Goal: Task Accomplishment & Management: Complete application form

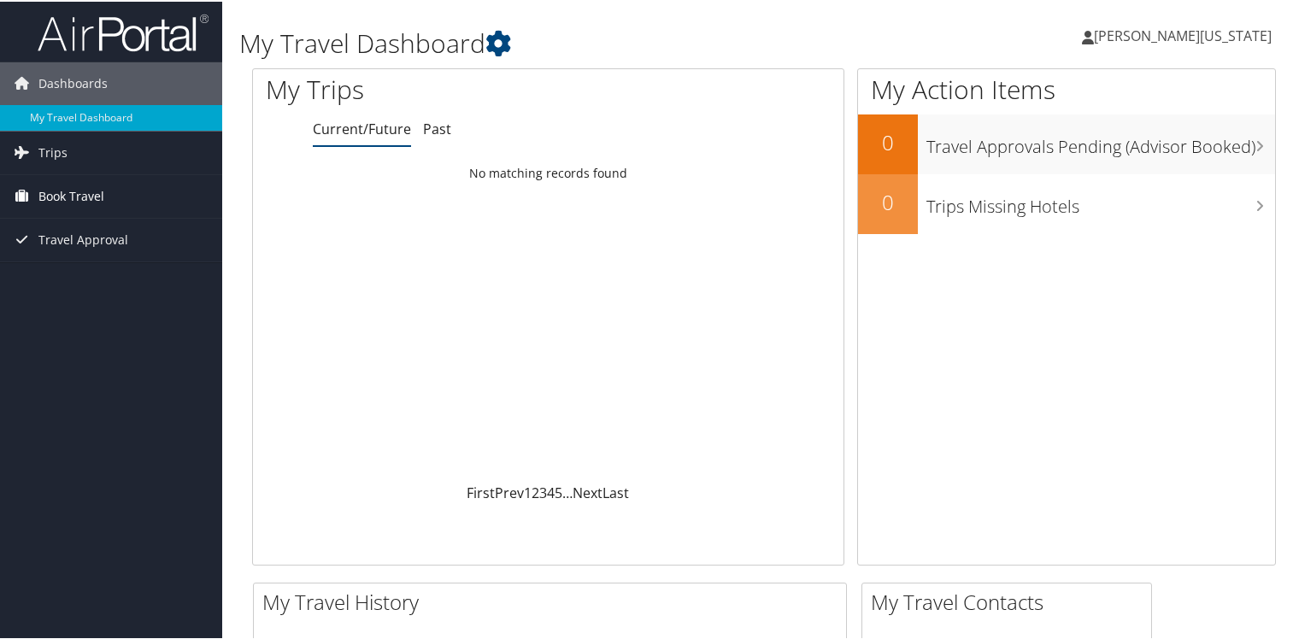
click at [96, 191] on span "Book Travel" at bounding box center [71, 194] width 66 height 43
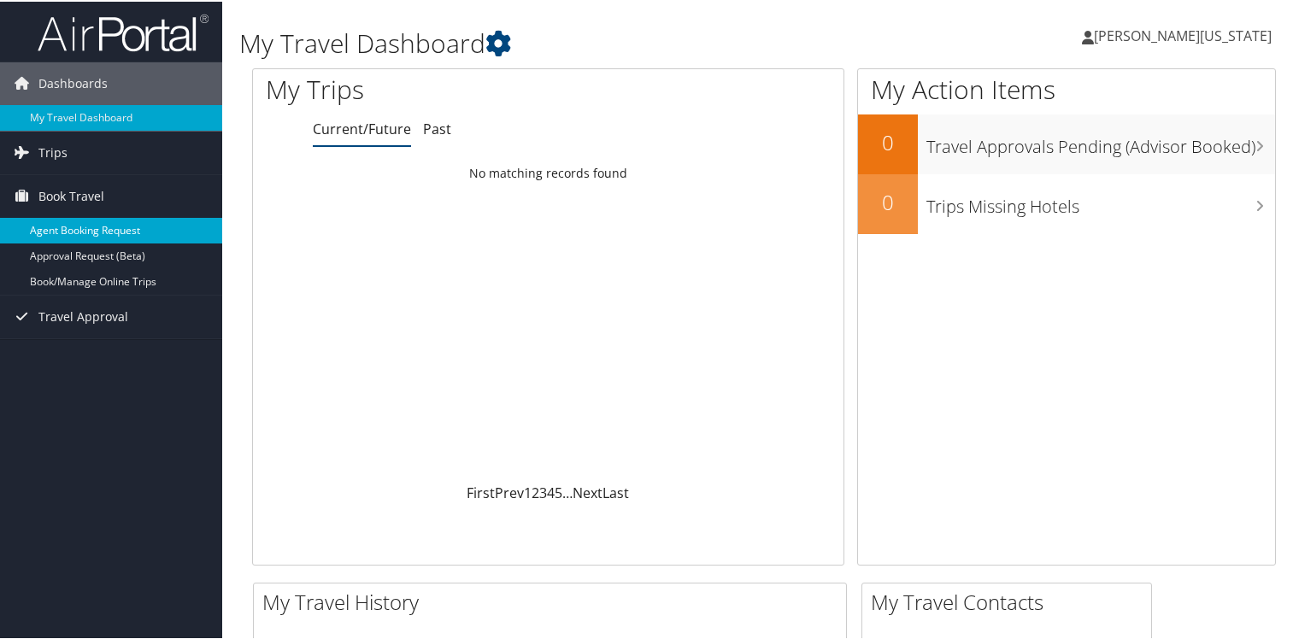
click at [125, 224] on link "Agent Booking Request" at bounding box center [111, 229] width 222 height 26
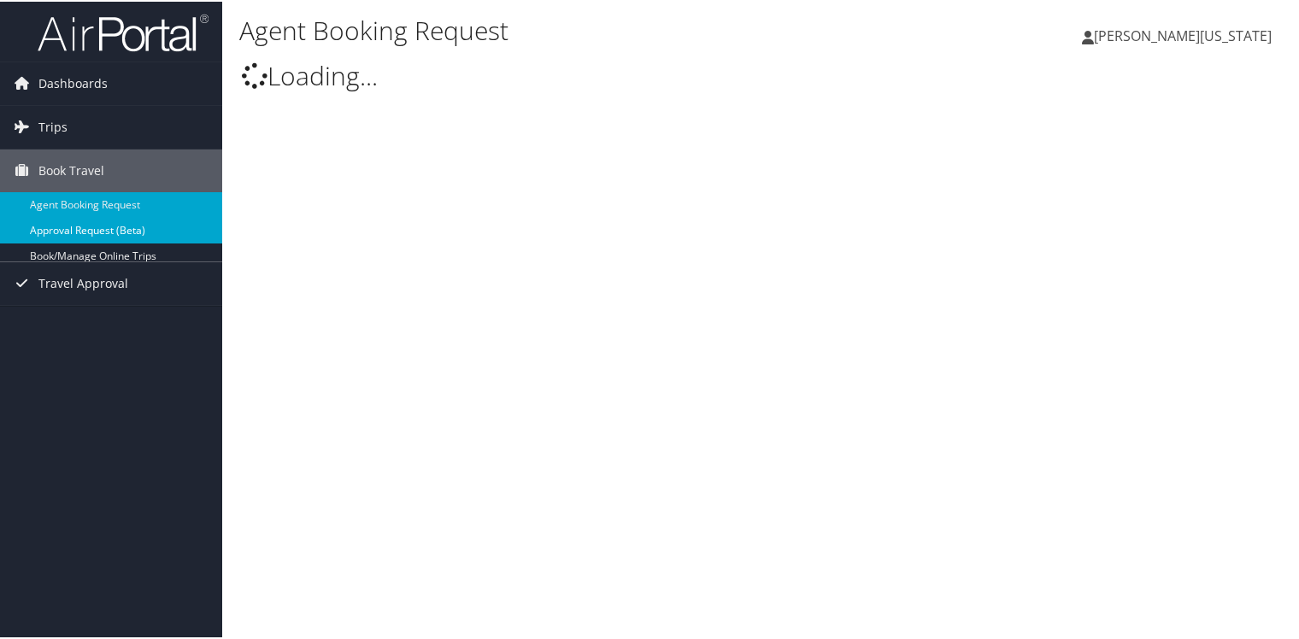
select select "[EMAIL_ADDRESS][DOMAIN_NAME]"
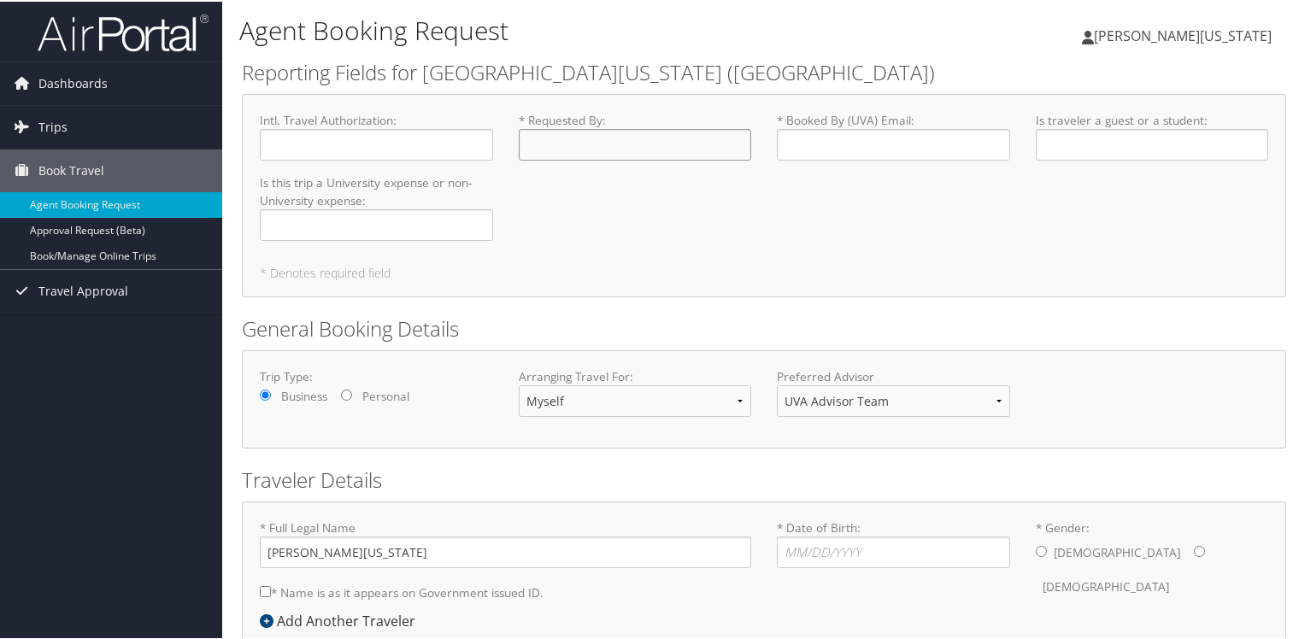
click at [607, 138] on input "* Requested By : Required" at bounding box center [635, 143] width 233 height 32
type input "[PERSON_NAME][US_STATE]"
click at [828, 142] on input "* Booked By (UVA) Email : Required" at bounding box center [893, 143] width 233 height 32
type input "ddw3u@virginia.edu"
click at [1077, 145] on input "Is traveler a guest or a student : Required" at bounding box center [1152, 143] width 233 height 32
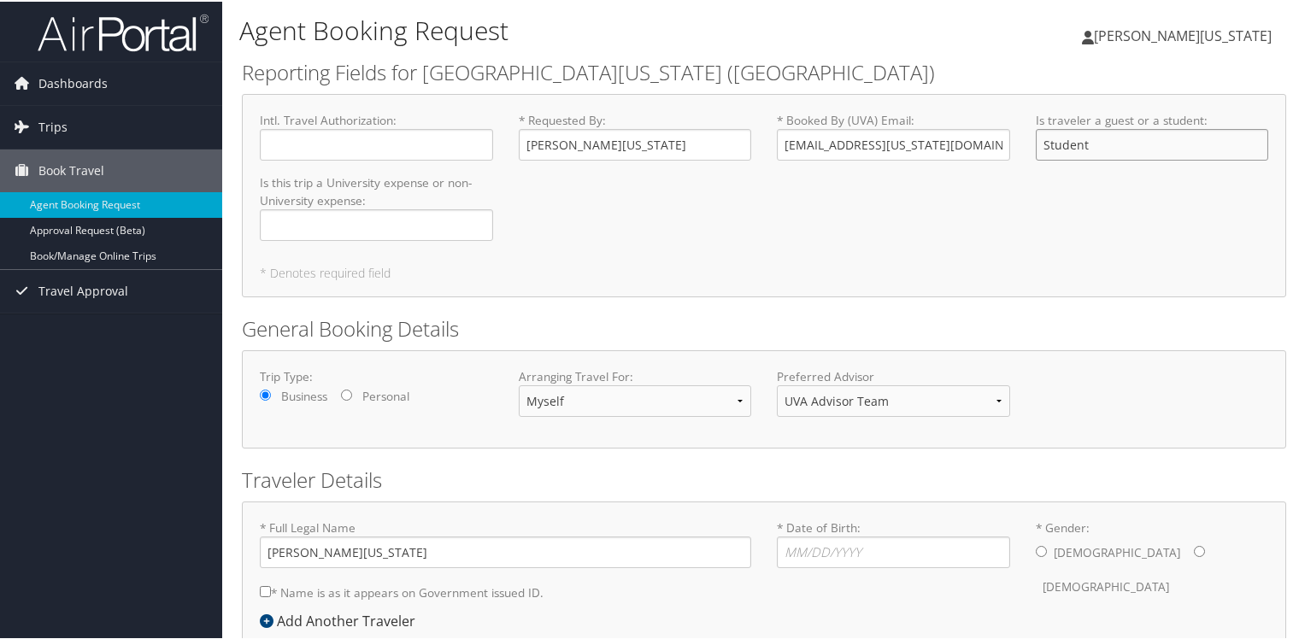
type input "Student"
click at [439, 224] on input "Is this trip a University expense or non-University expense : Required" at bounding box center [376, 224] width 233 height 32
type input "University expense"
click at [732, 397] on select "Myself Another Traveler Guest Traveler" at bounding box center [635, 400] width 233 height 32
select select "another"
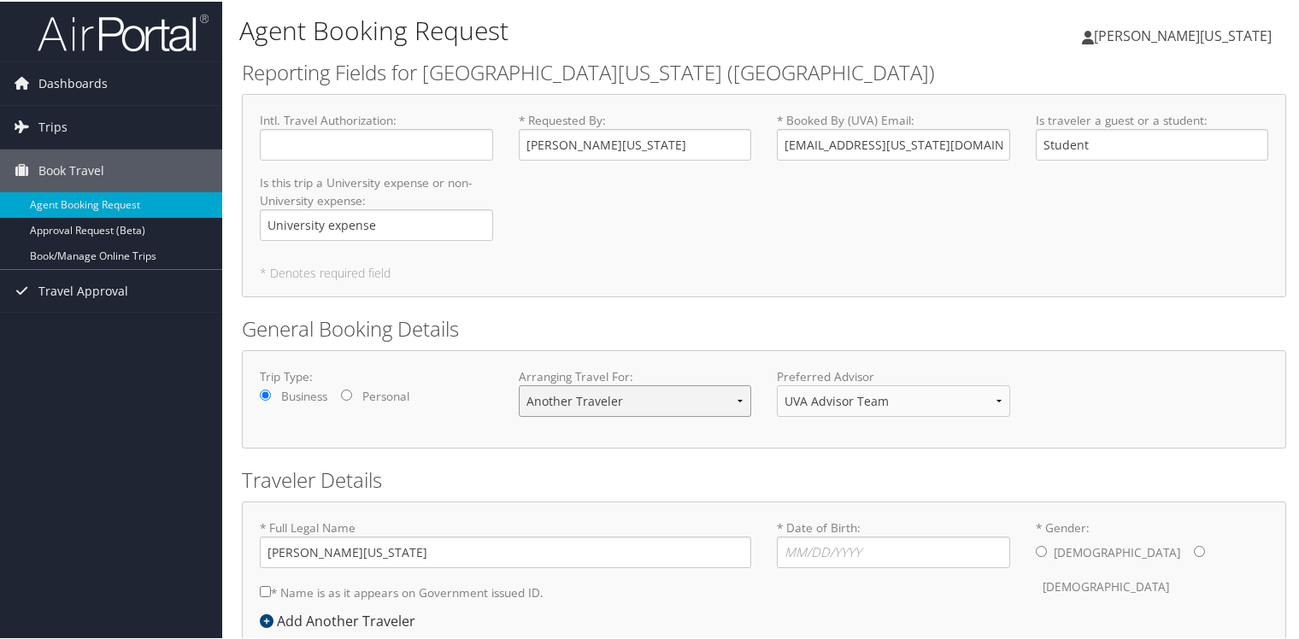
click at [519, 384] on select "Myself Another Traveler Guest Traveler" at bounding box center [635, 400] width 233 height 32
click at [836, 399] on select "UVA Advisor Team" at bounding box center [893, 400] width 233 height 32
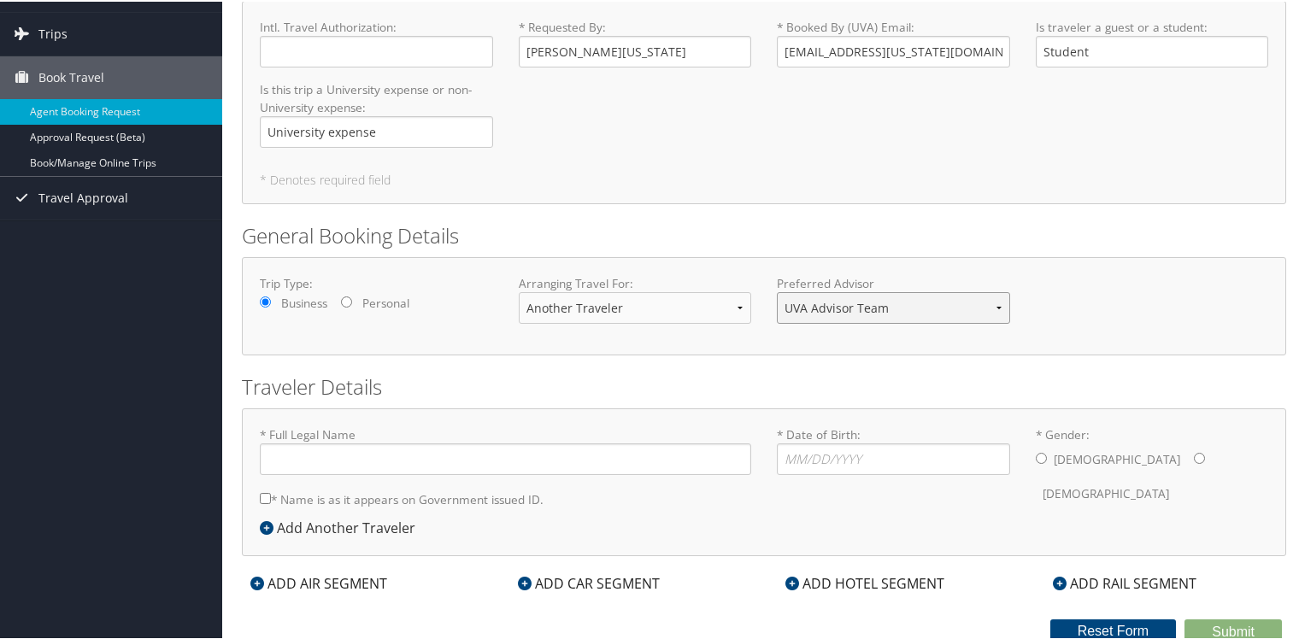
scroll to position [96, 0]
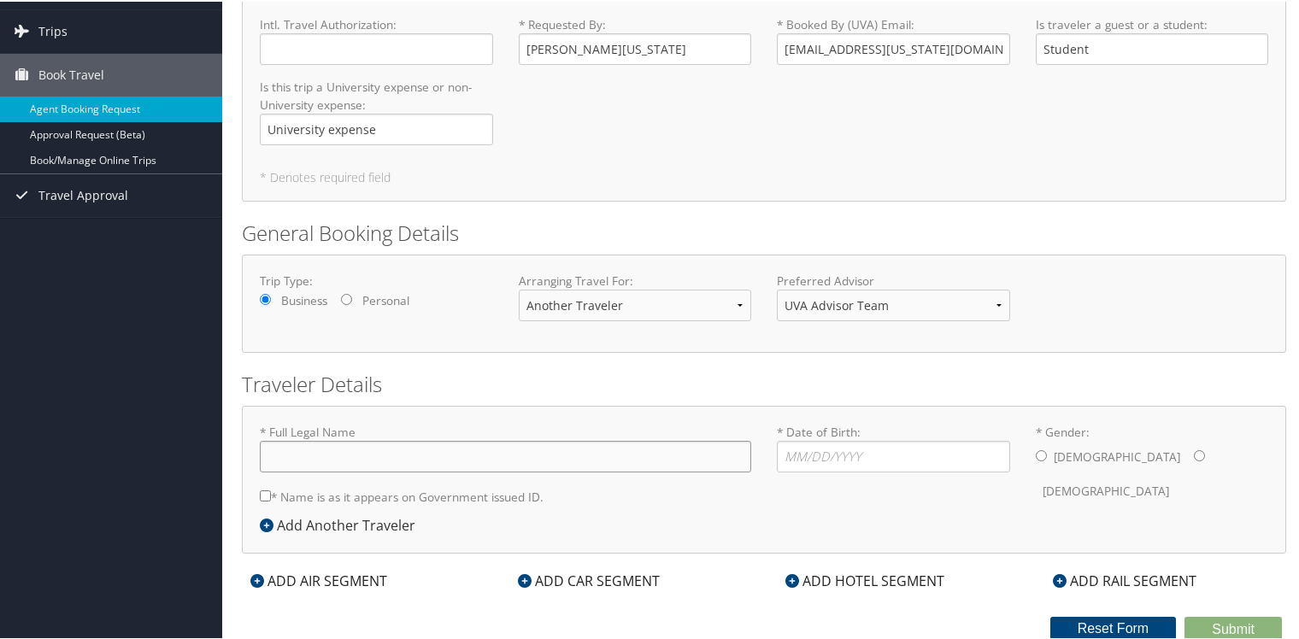
click at [414, 462] on input "* Full Legal Name" at bounding box center [505, 455] width 491 height 32
type input "Desiree Korlu Brickson"
click at [795, 458] on input "* Date of Birth: Invalid Date" at bounding box center [893, 455] width 233 height 32
type input "04/13/2004"
click at [750, 506] on div "* Full Legal Name Desiree Korlu Brickson * Name is as it appears on Government …" at bounding box center [505, 467] width 517 height 91
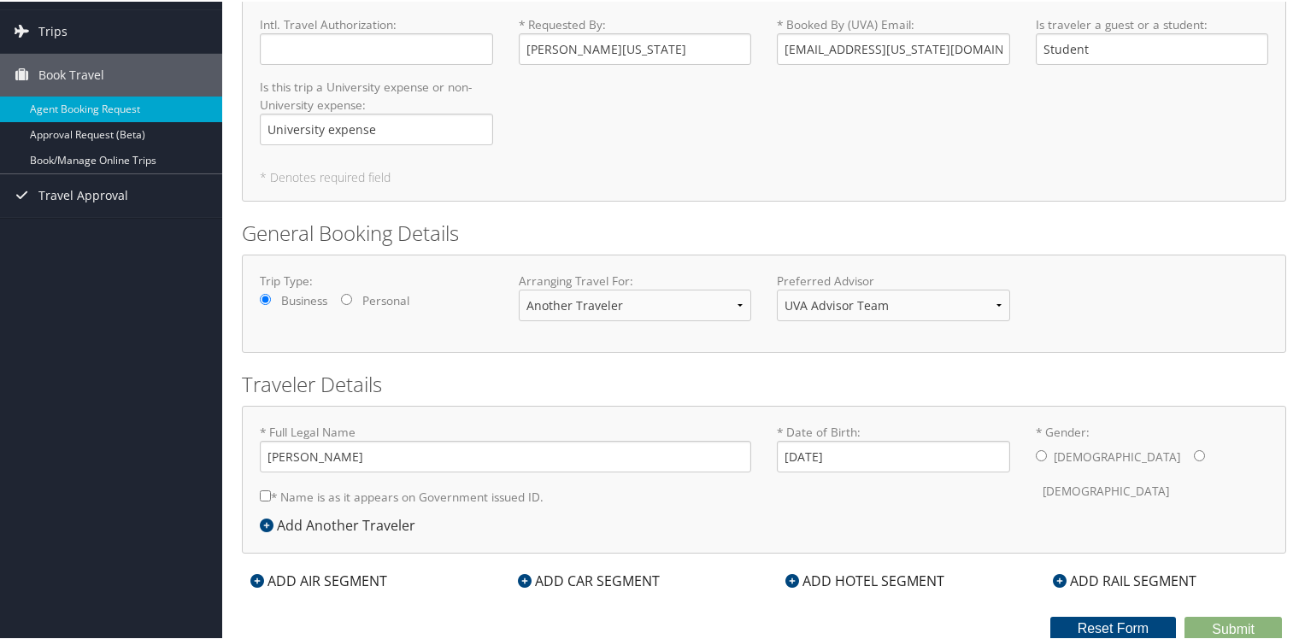
click at [1194, 456] on input "* Gender: Male Female" at bounding box center [1199, 454] width 11 height 11
radio input "true"
click at [267, 493] on input "* Name is as it appears on Government issued ID." at bounding box center [265, 494] width 11 height 11
checkbox input "true"
click at [392, 579] on div "ADD AIR SEGMENT" at bounding box center [319, 579] width 154 height 21
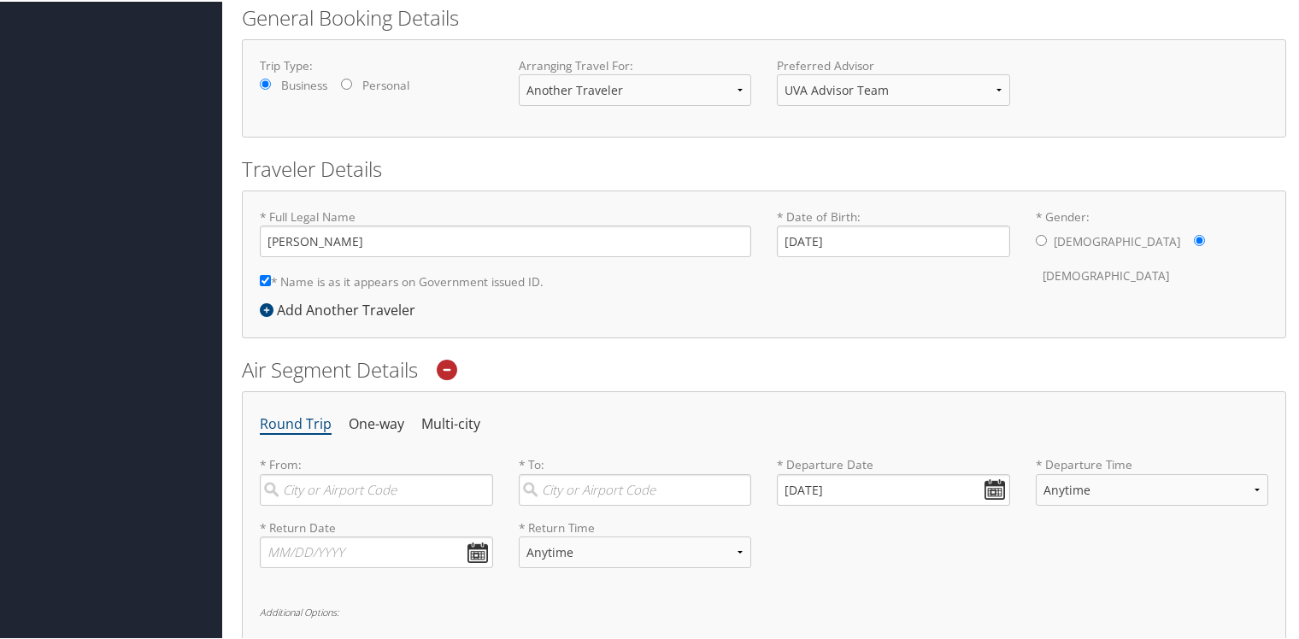
scroll to position [352, 0]
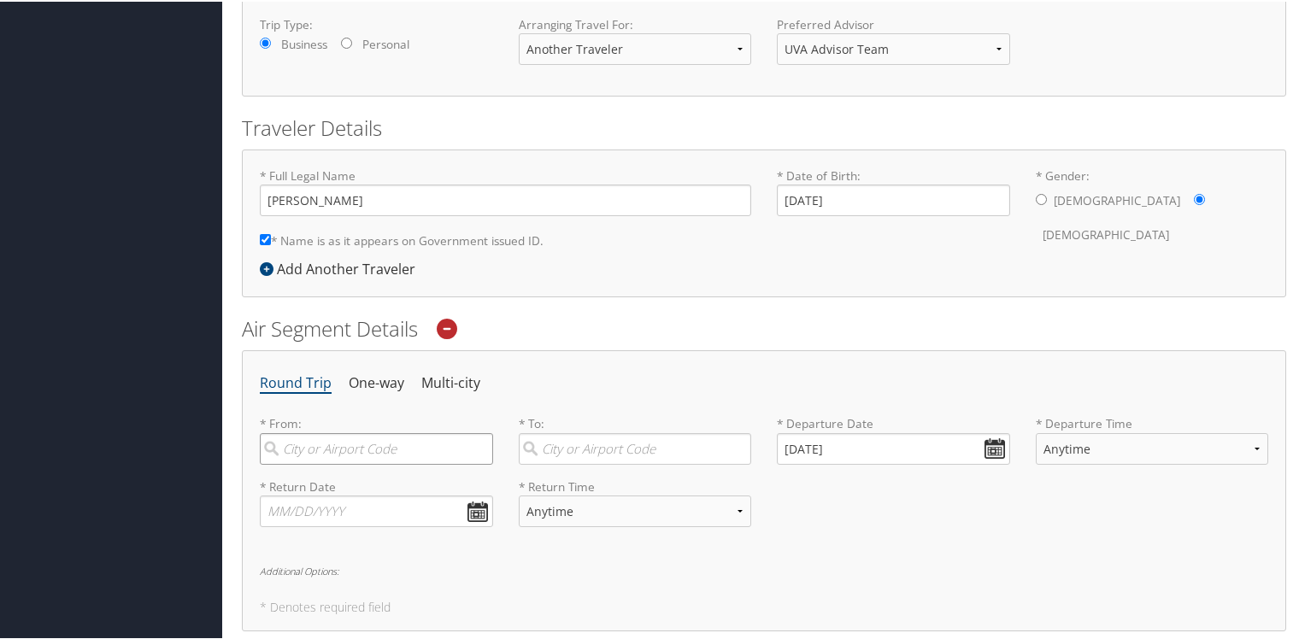
click at [349, 439] on input "search" at bounding box center [376, 448] width 233 height 32
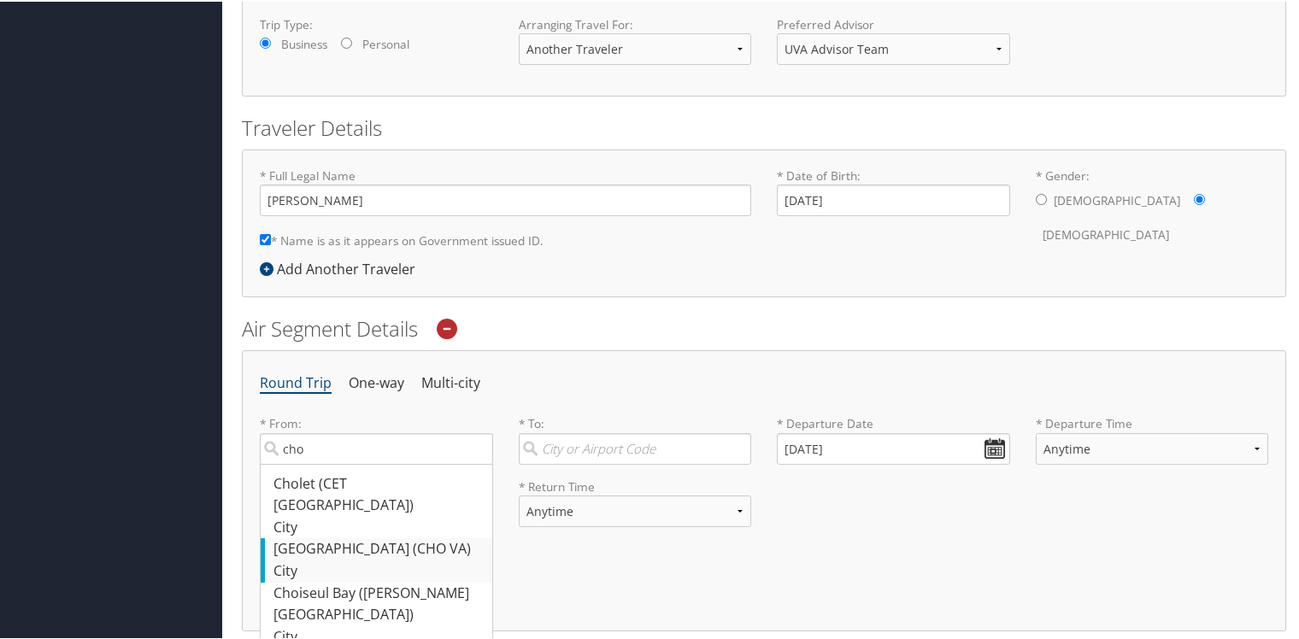
click at [361, 537] on div "Charlottesville (CHO VA)" at bounding box center [378, 548] width 210 height 22
click at [361, 463] on input "cho" at bounding box center [376, 448] width 233 height 32
type input "Charlottesville (CHO VA)"
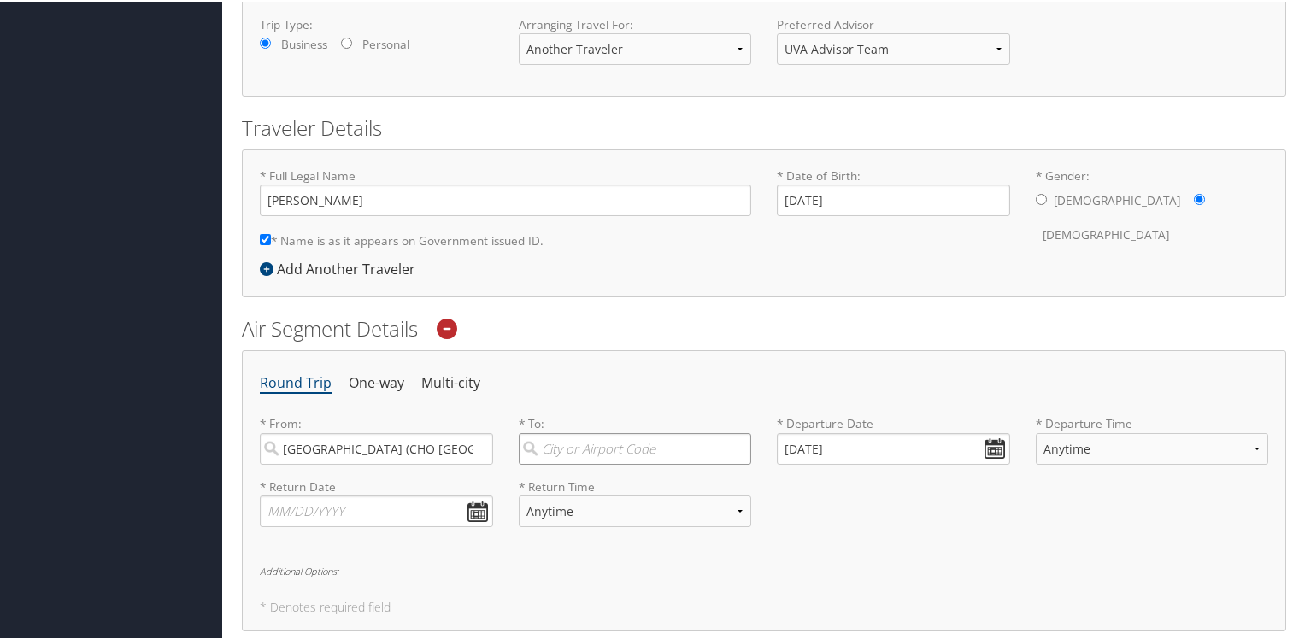
click at [562, 449] on input "search" at bounding box center [635, 448] width 233 height 32
click at [573, 477] on div "Portland (PWM ME)" at bounding box center [637, 483] width 210 height 22
click at [573, 463] on input "pwm" at bounding box center [635, 448] width 233 height 32
type input "Portland (PWM ME)"
click at [778, 439] on input "10/03/2025" at bounding box center [893, 448] width 233 height 32
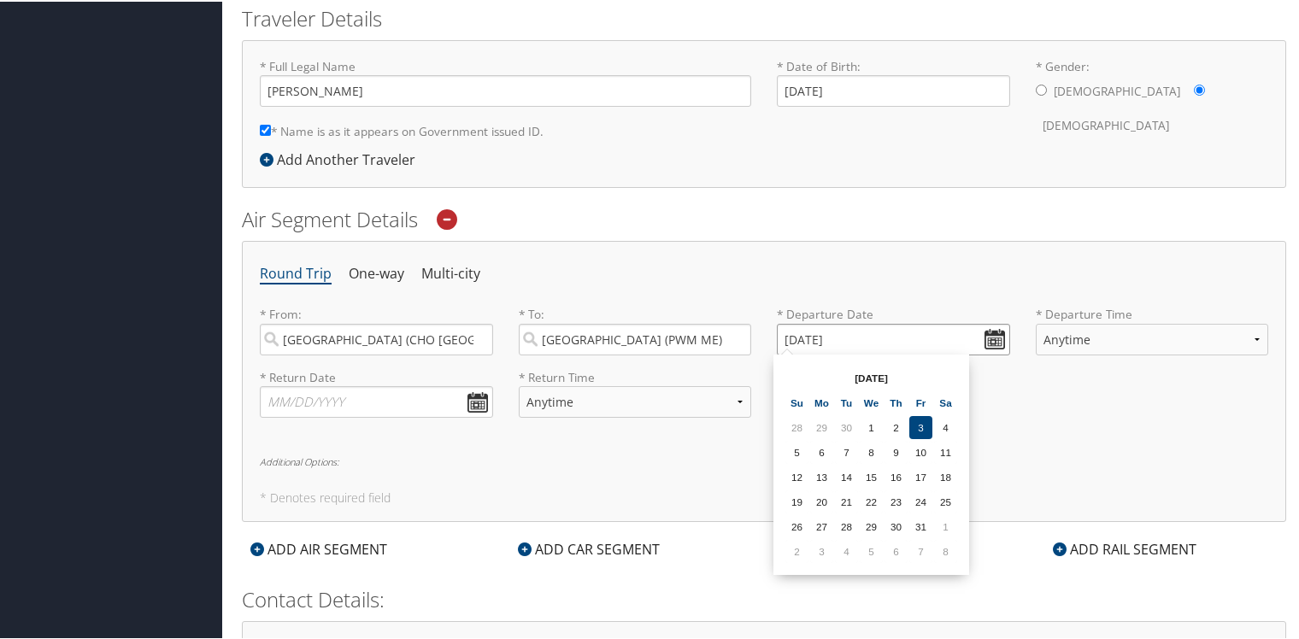
scroll to position [523, 0]
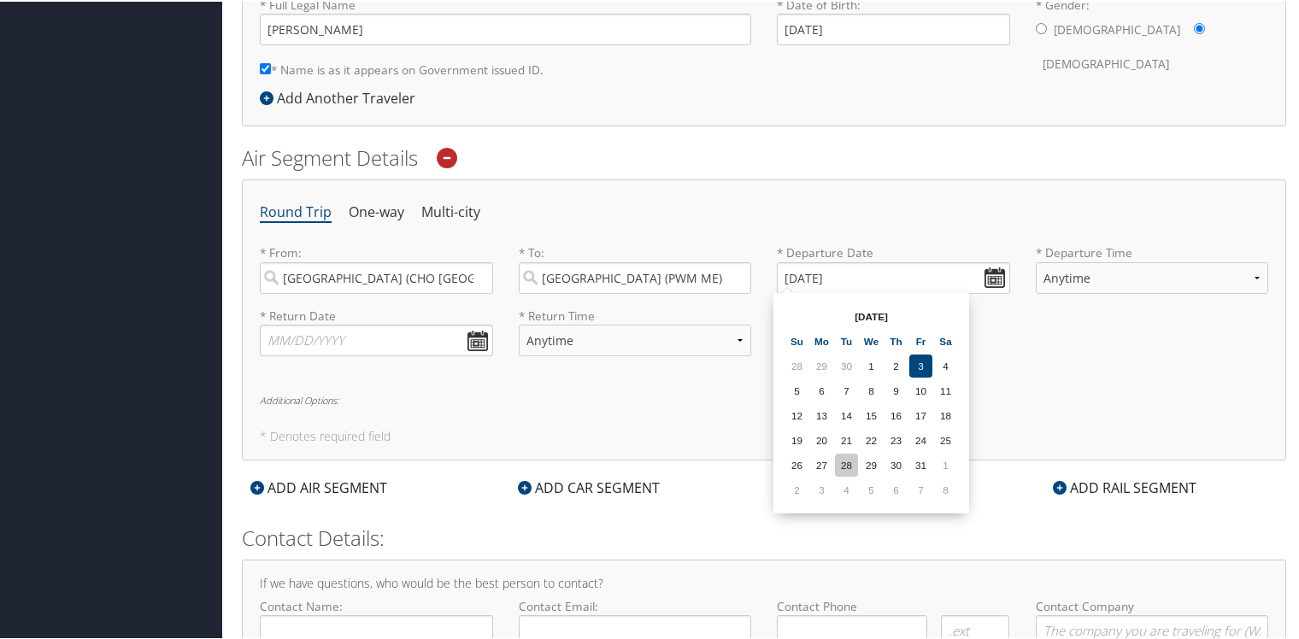
click at [847, 462] on td "28" at bounding box center [846, 463] width 23 height 23
type input "10/28/2025"
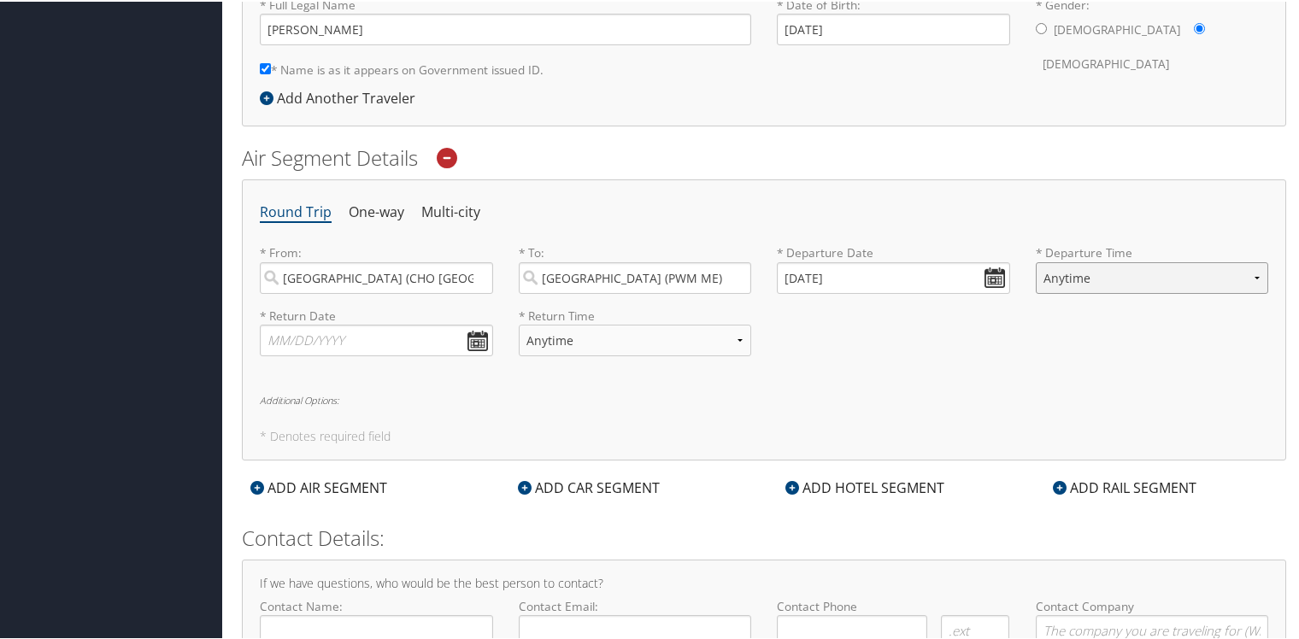
click at [1093, 275] on select "Anytime Early Morning (5AM-7AM) Morning (7AM-12PM) Afternoon (12PM-5PM) Evening…" at bounding box center [1152, 277] width 233 height 32
select select "7:00 AM"
click at [1036, 261] on select "Anytime Early Morning (5AM-7AM) Morning (7AM-12PM) Afternoon (12PM-5PM) Evening…" at bounding box center [1152, 277] width 233 height 32
click at [880, 394] on h6 "Additional Options:" at bounding box center [764, 398] width 1008 height 9
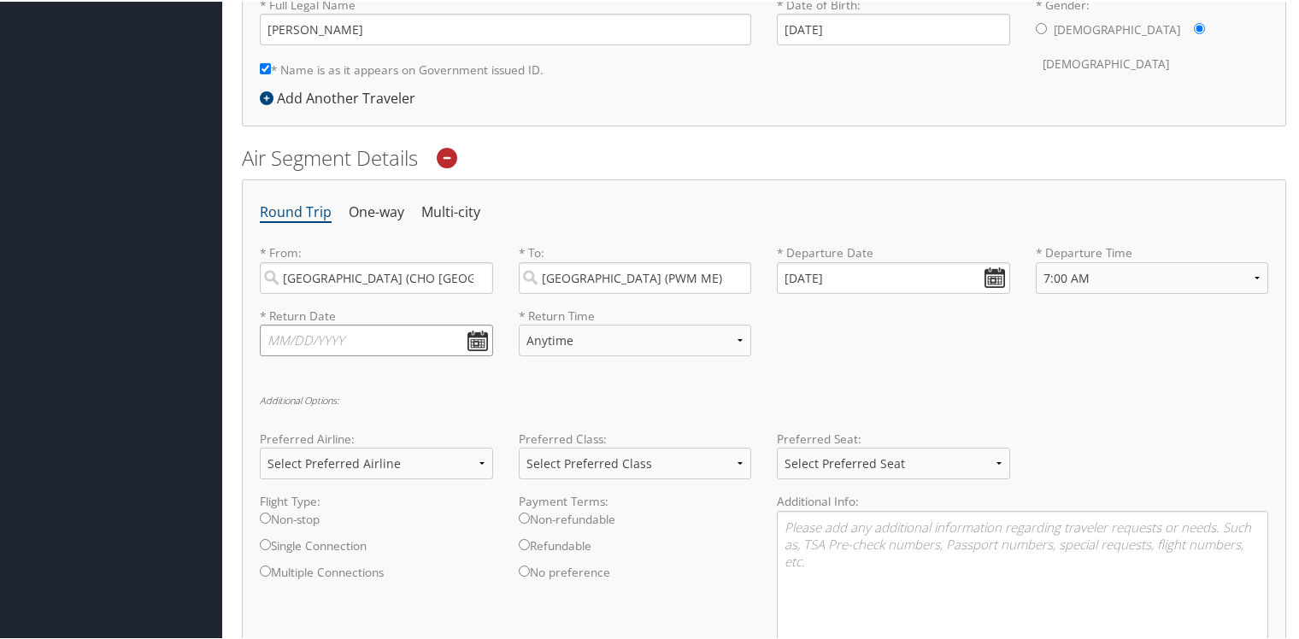
click at [280, 341] on input "text" at bounding box center [376, 339] width 233 height 32
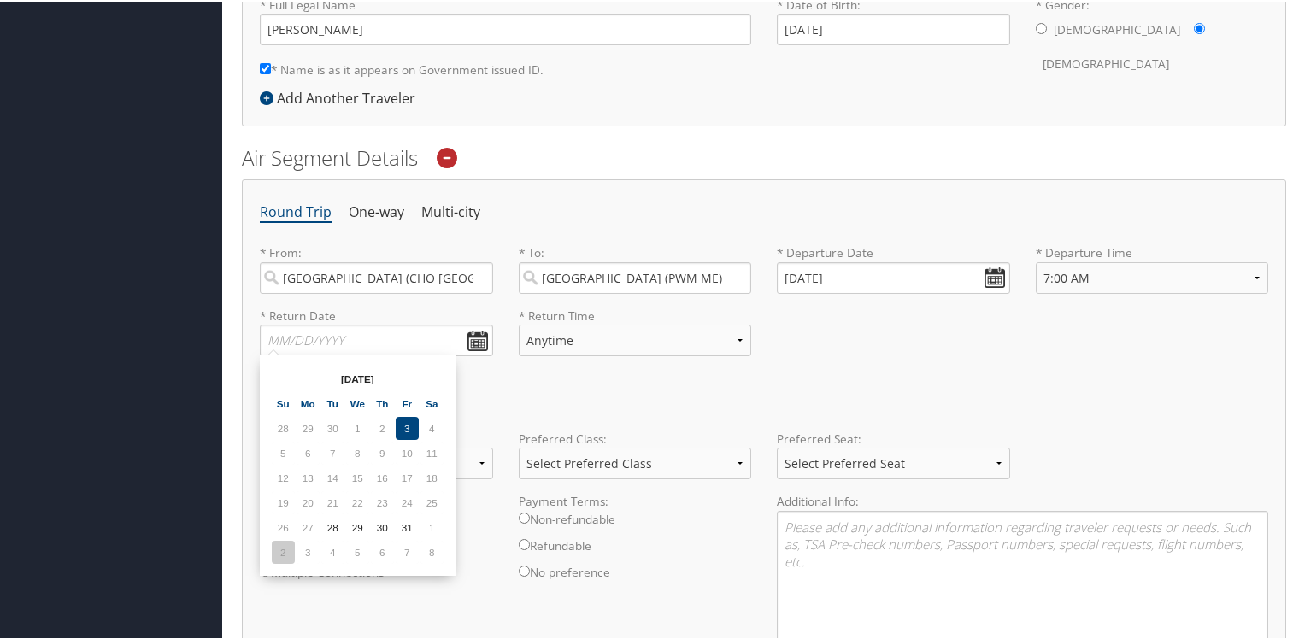
click at [283, 550] on td "2" at bounding box center [283, 550] width 23 height 23
type input "11/02/2025"
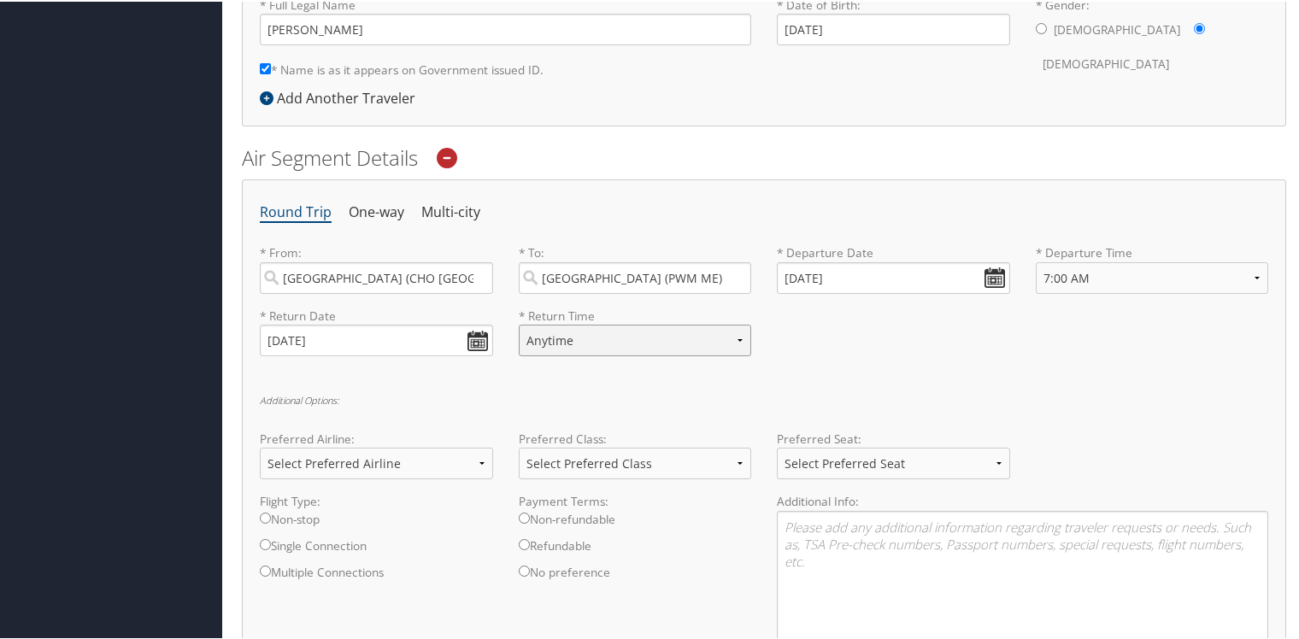
click at [554, 336] on select "Anytime Early Morning (5AM-7AM) Morning (7AM-12PM) Afternoon (12PM-5PM) Evening…" at bounding box center [635, 339] width 233 height 32
select select "5:00 AM"
click at [519, 323] on select "Anytime Early Morning (5AM-7AM) Morning (7AM-12PM) Afternoon (12PM-5PM) Evening…" at bounding box center [635, 339] width 233 height 32
click at [790, 356] on div "* Return Date 11/02/2025 Dates must be valid * Return Time Anytime Early Mornin…" at bounding box center [764, 337] width 1034 height 62
click at [477, 460] on select "Select Preferred Airline Delta United Airlines American Airlines Southwest Airl…" at bounding box center [376, 462] width 233 height 32
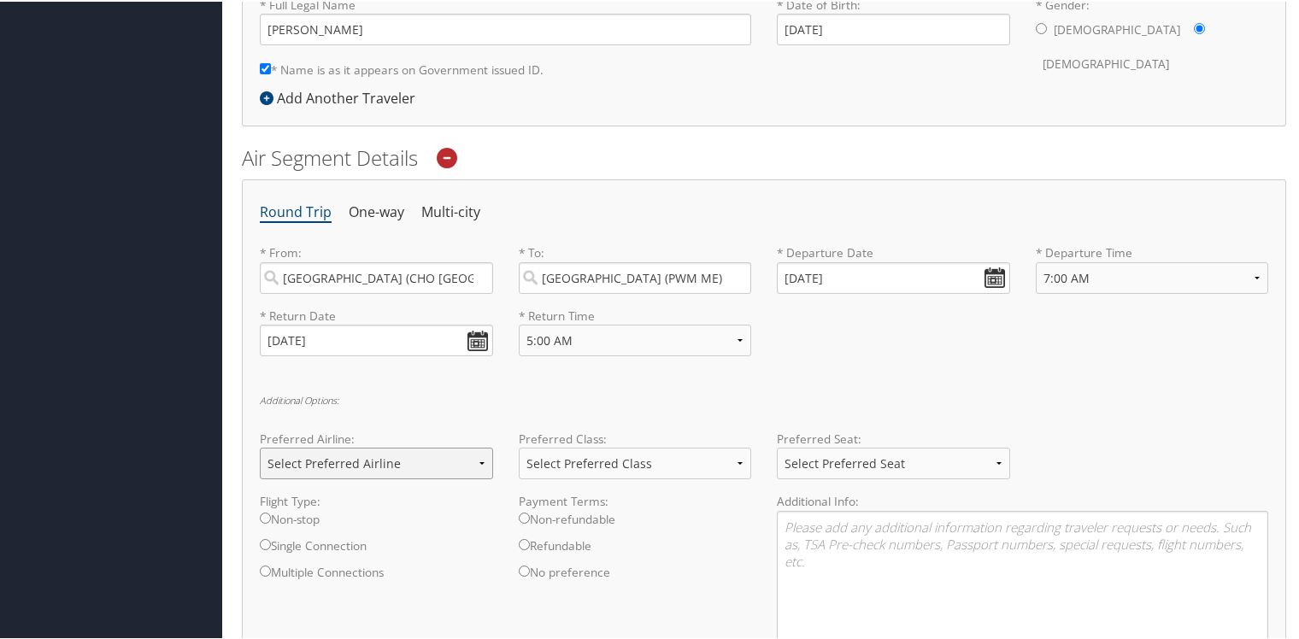
select select "United Airlines(UA)"
click at [260, 446] on select "Select Preferred Airline Delta United Airlines American Airlines Southwest Airl…" at bounding box center [376, 462] width 233 height 32
click at [607, 390] on div "Round Trip One-way Multi-city * From: Charlottesville (CHO VA) Required * To: P…" at bounding box center [764, 467] width 1044 height 579
click at [742, 456] on select "Select Preferred Class Economy Economy Plus Business First Class" at bounding box center [635, 462] width 233 height 32
select select "Economy"
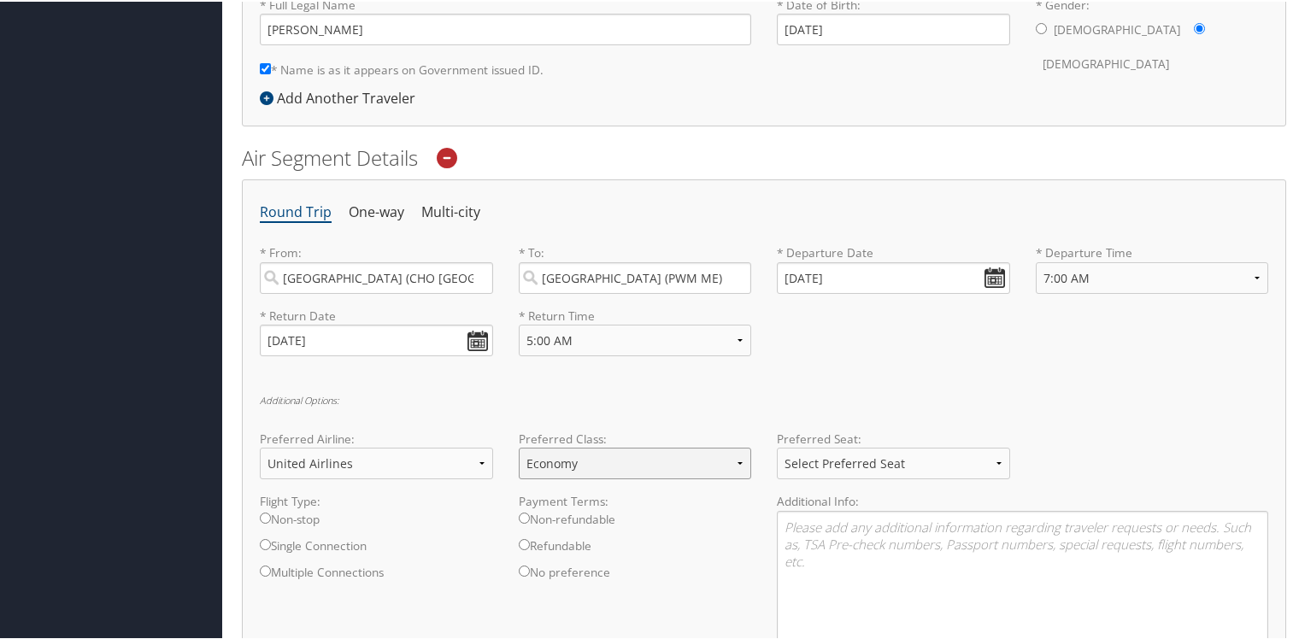
click at [519, 446] on select "Select Preferred Class Economy Economy Plus Business First Class" at bounding box center [635, 462] width 233 height 32
click at [704, 400] on h6 "Additional Options:" at bounding box center [764, 398] width 1008 height 9
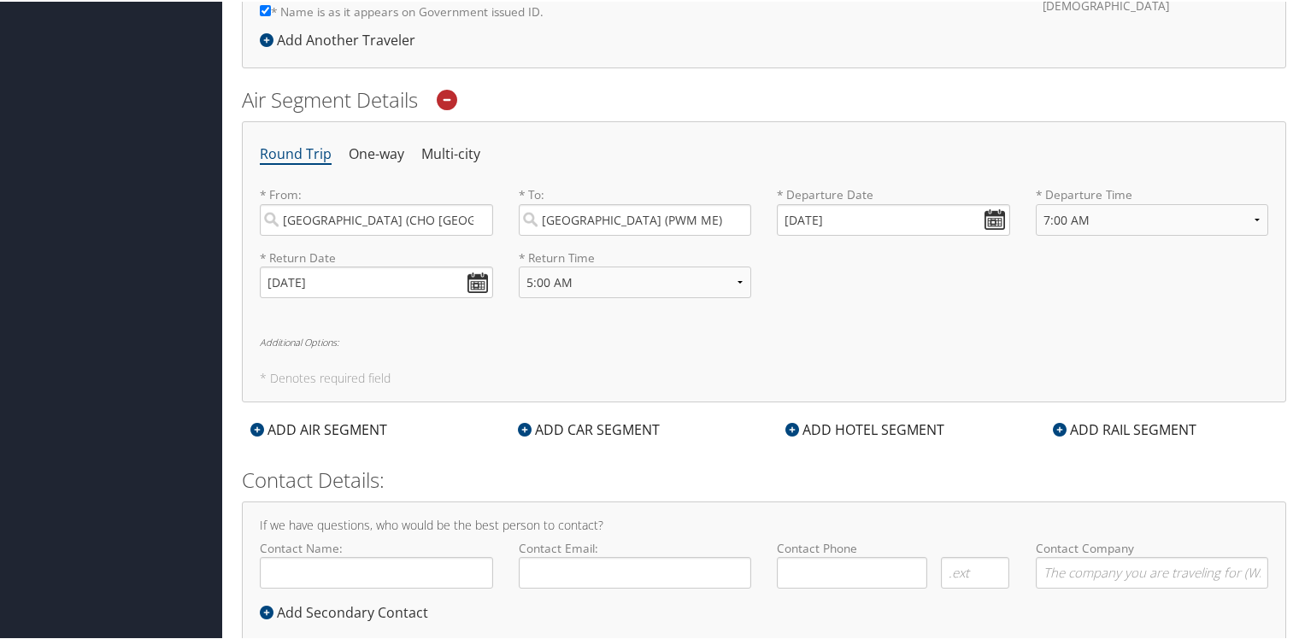
scroll to position [608, 0]
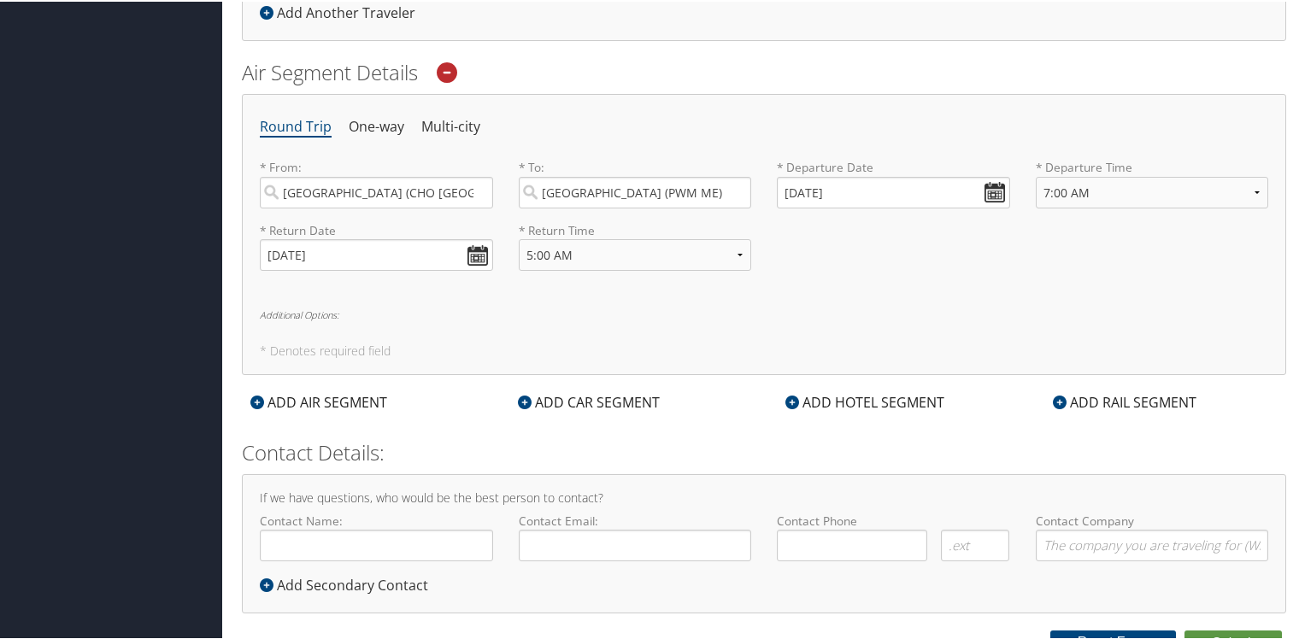
click at [376, 400] on div "ADD AIR SEGMENT" at bounding box center [319, 401] width 154 height 21
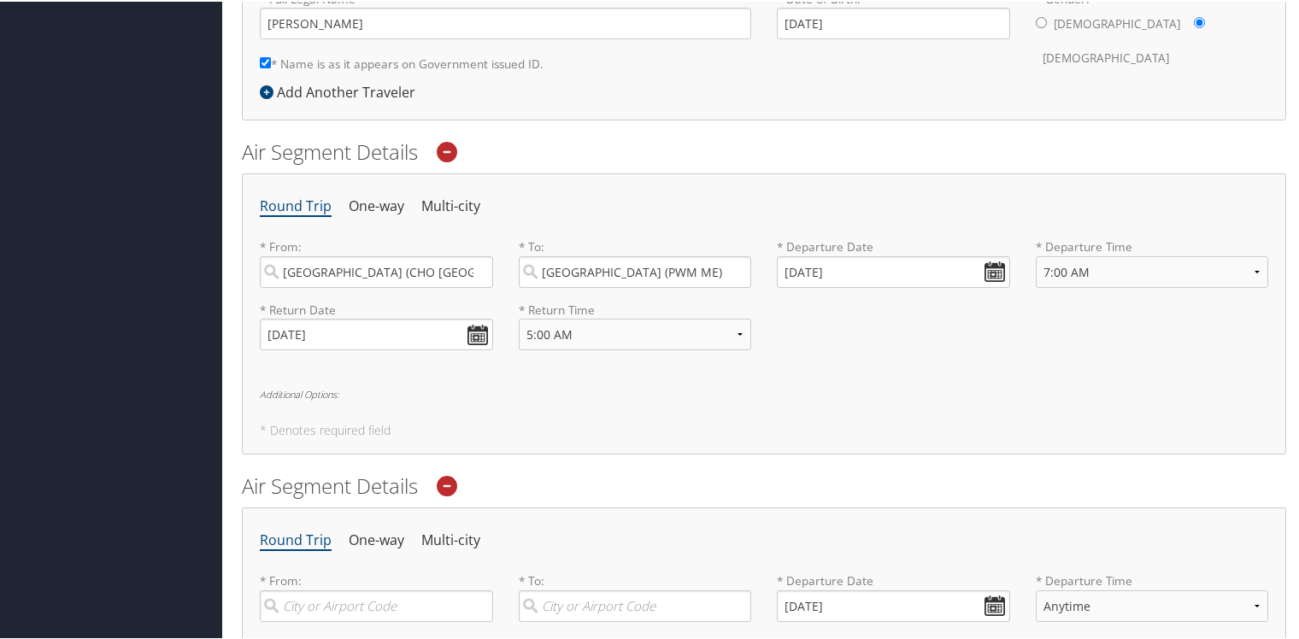
scroll to position [528, 0]
click at [444, 484] on icon at bounding box center [447, 485] width 21 height 21
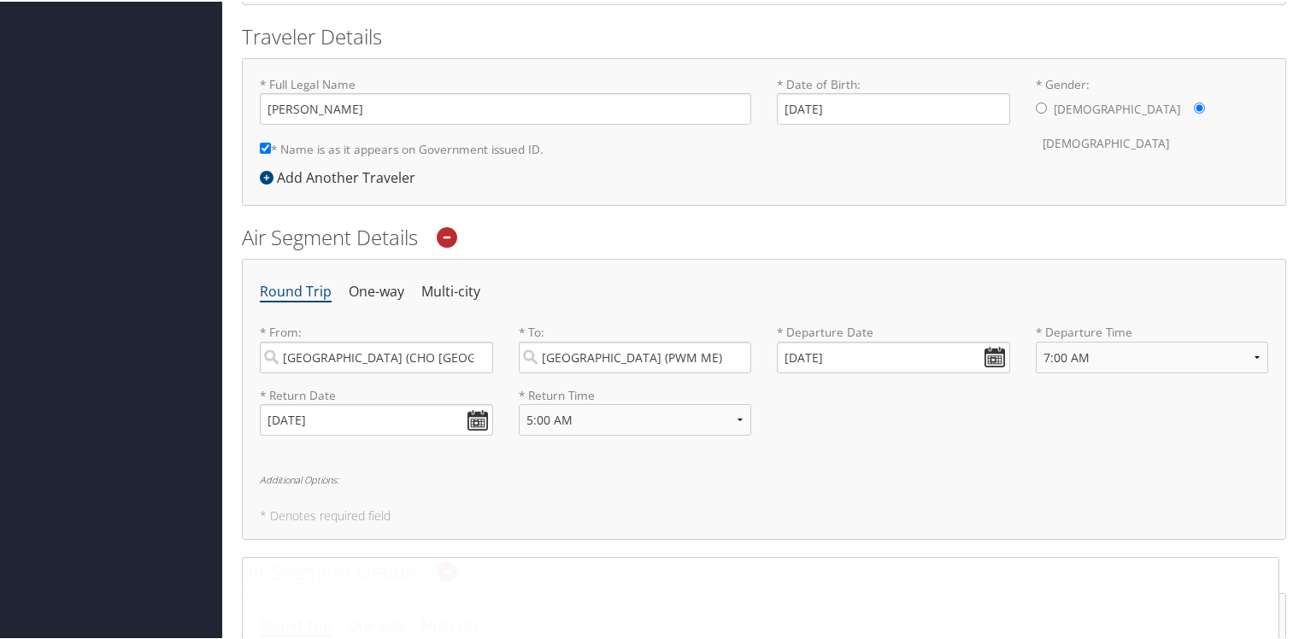
scroll to position [443, 0]
click at [447, 226] on icon at bounding box center [447, 236] width 21 height 21
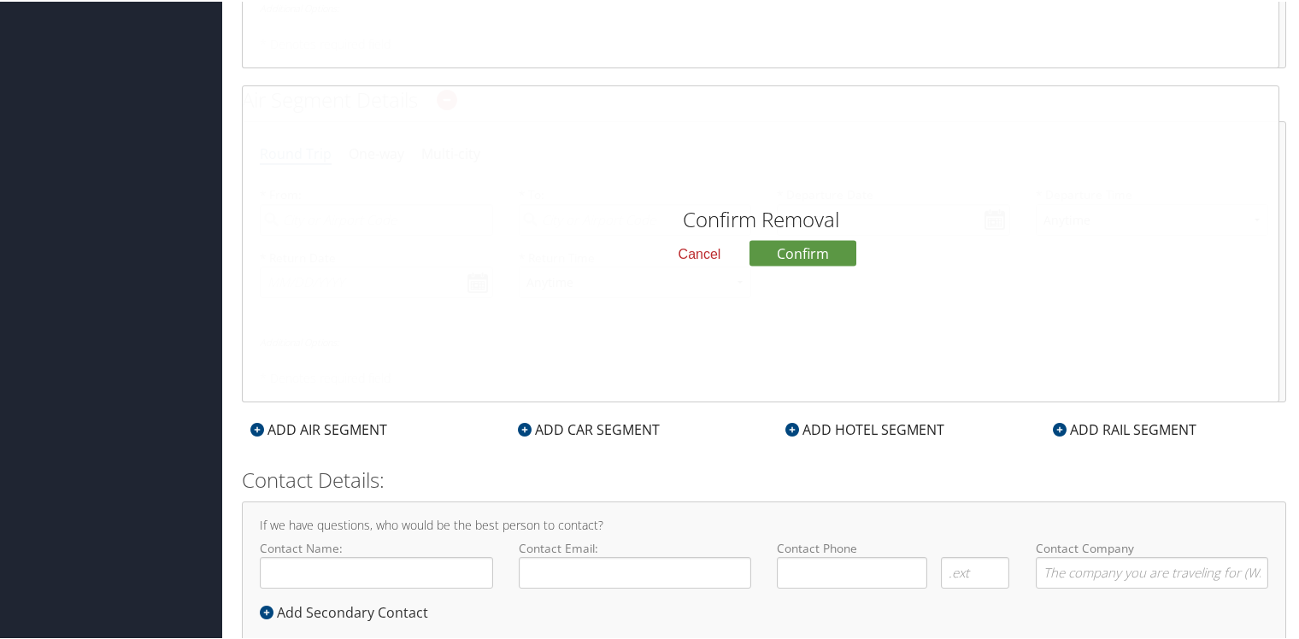
scroll to position [955, 0]
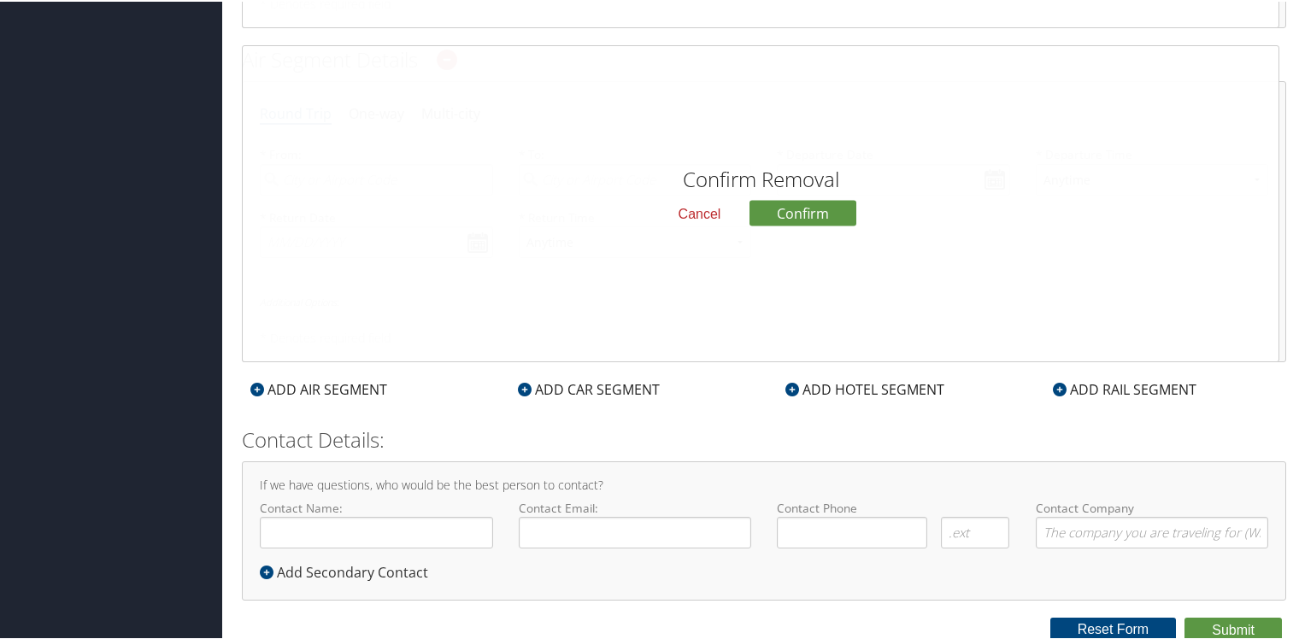
click at [379, 386] on div "ADD AIR SEGMENT" at bounding box center [319, 388] width 154 height 21
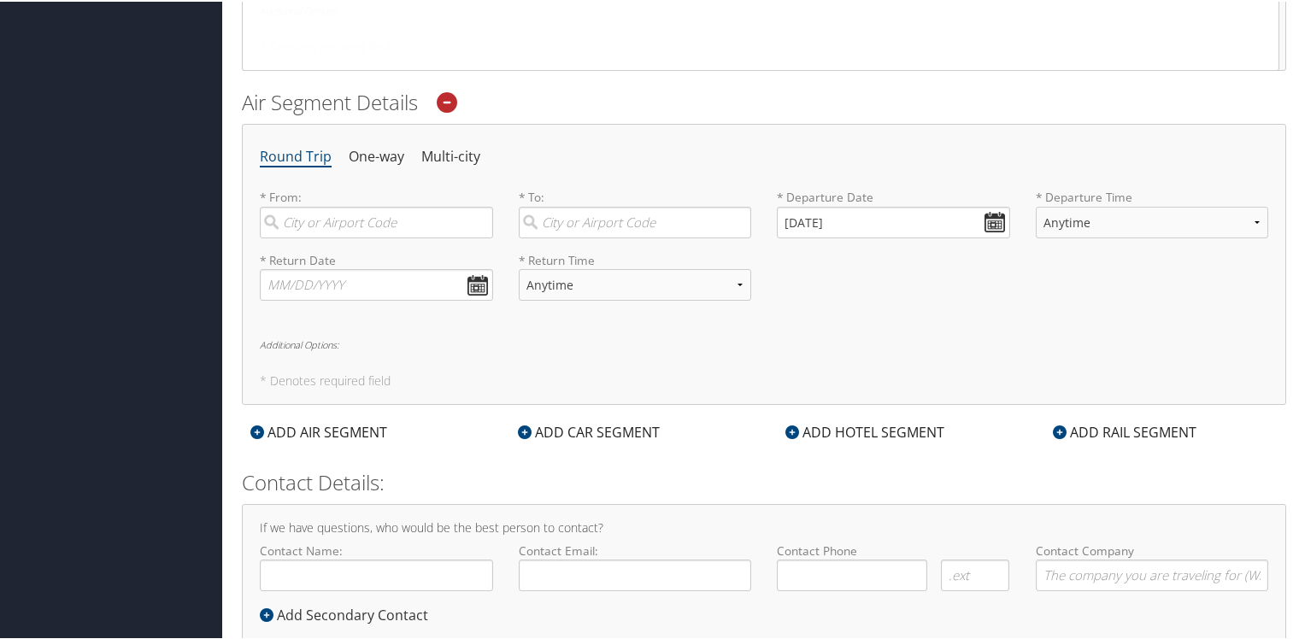
scroll to position [1289, 0]
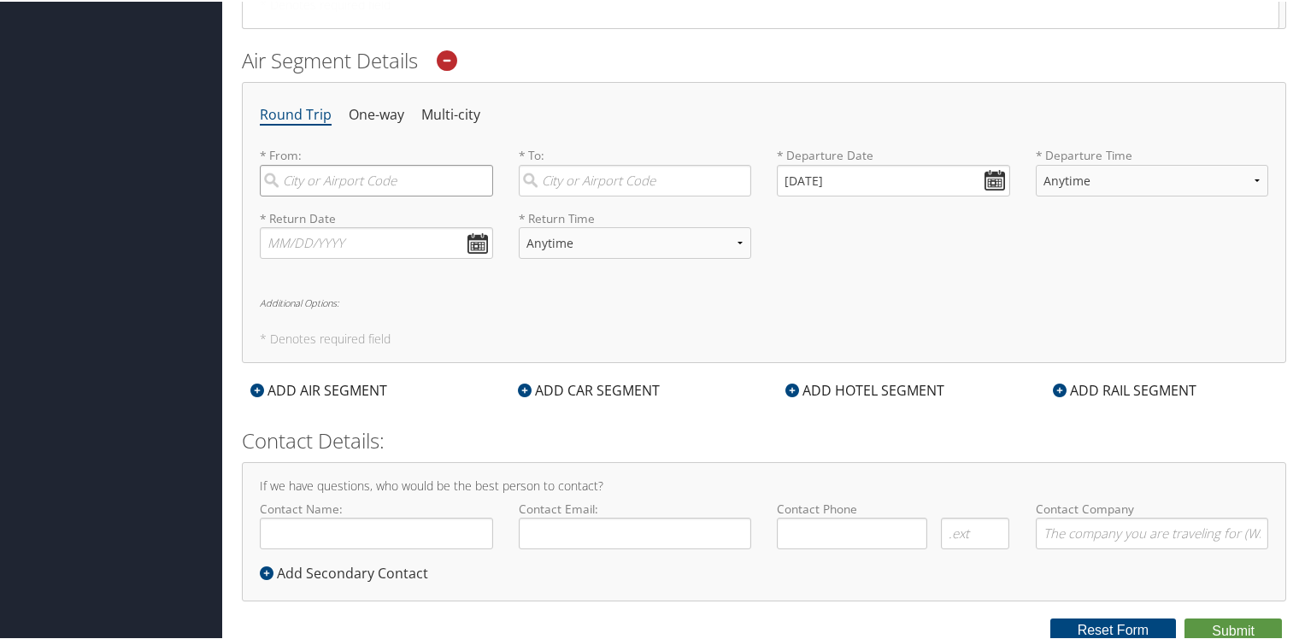
click at [347, 173] on input "search" at bounding box center [376, 179] width 233 height 32
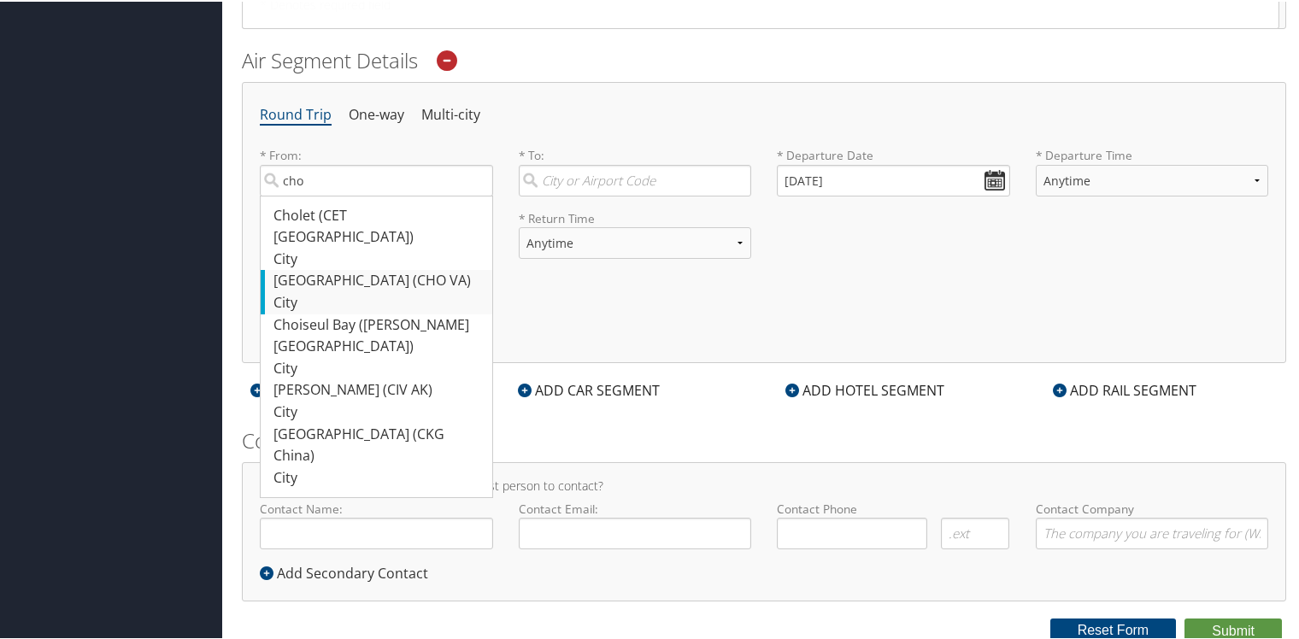
click at [357, 268] on div "Charlottesville (CHO VA)" at bounding box center [378, 279] width 210 height 22
click at [357, 195] on input "cho" at bounding box center [376, 179] width 233 height 32
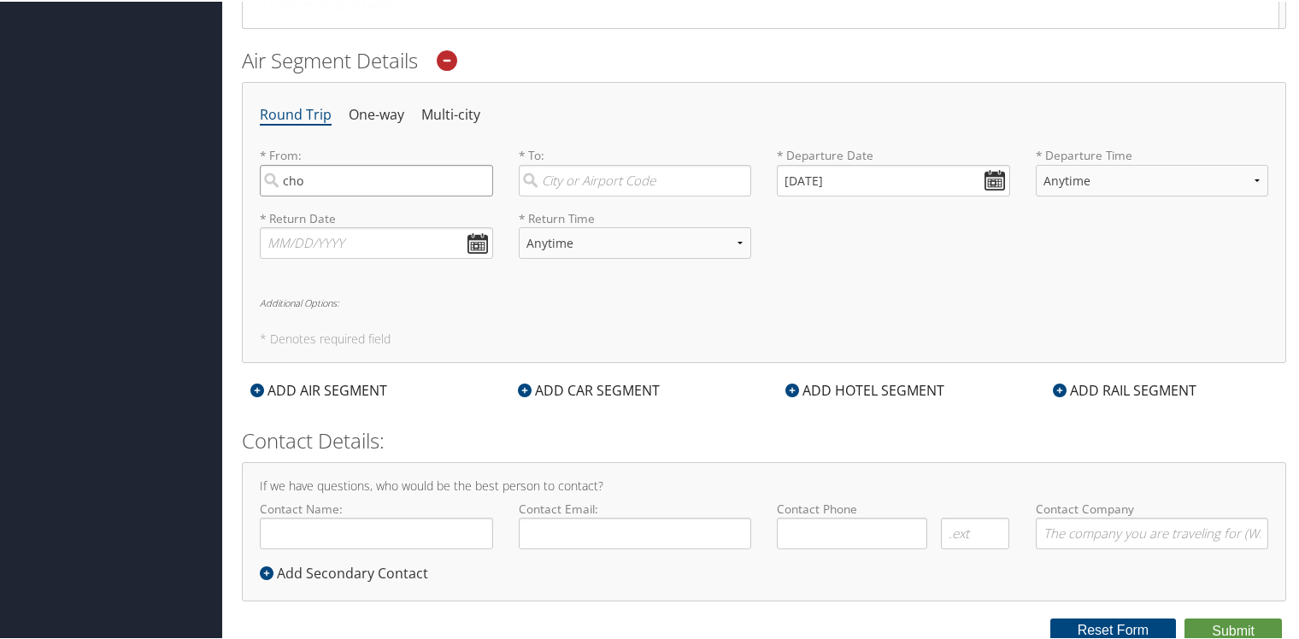
type input "Charlottesville (CHO VA)"
click at [565, 176] on input "search" at bounding box center [635, 179] width 233 height 32
click at [571, 210] on div "Portland (PWM ME)" at bounding box center [637, 214] width 210 height 22
click at [571, 195] on input "pwm" at bounding box center [635, 179] width 233 height 32
type input "Portland (PWM ME)"
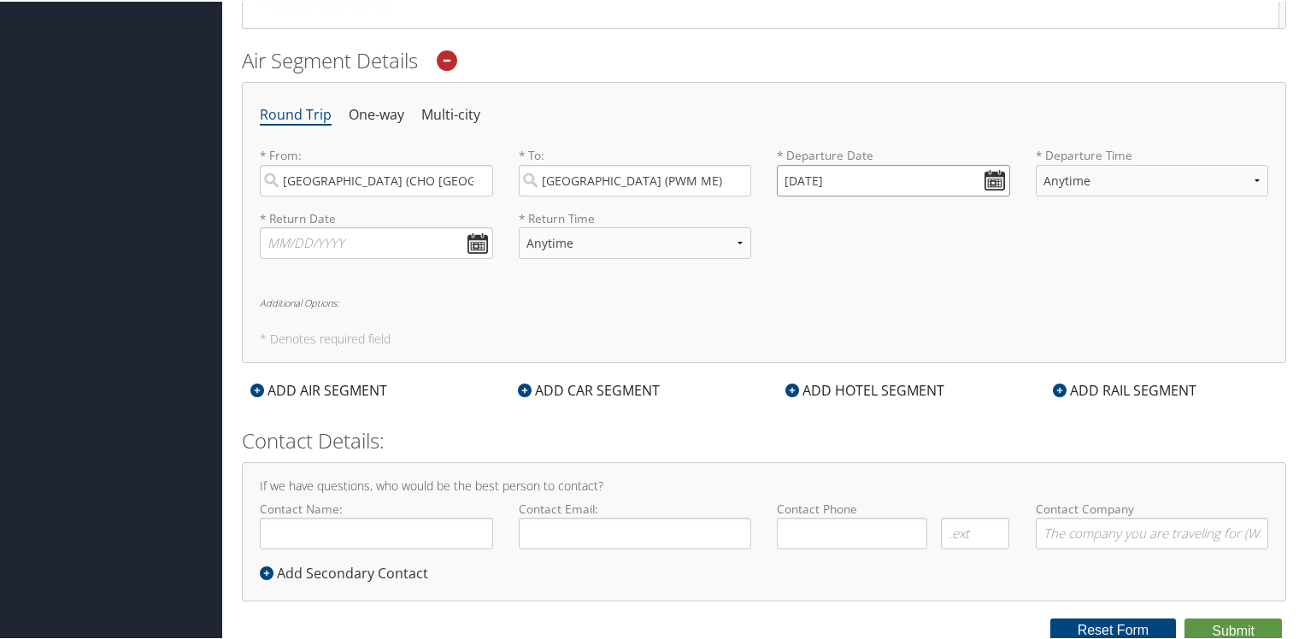
click at [814, 176] on input "10/03/2025" at bounding box center [893, 179] width 233 height 32
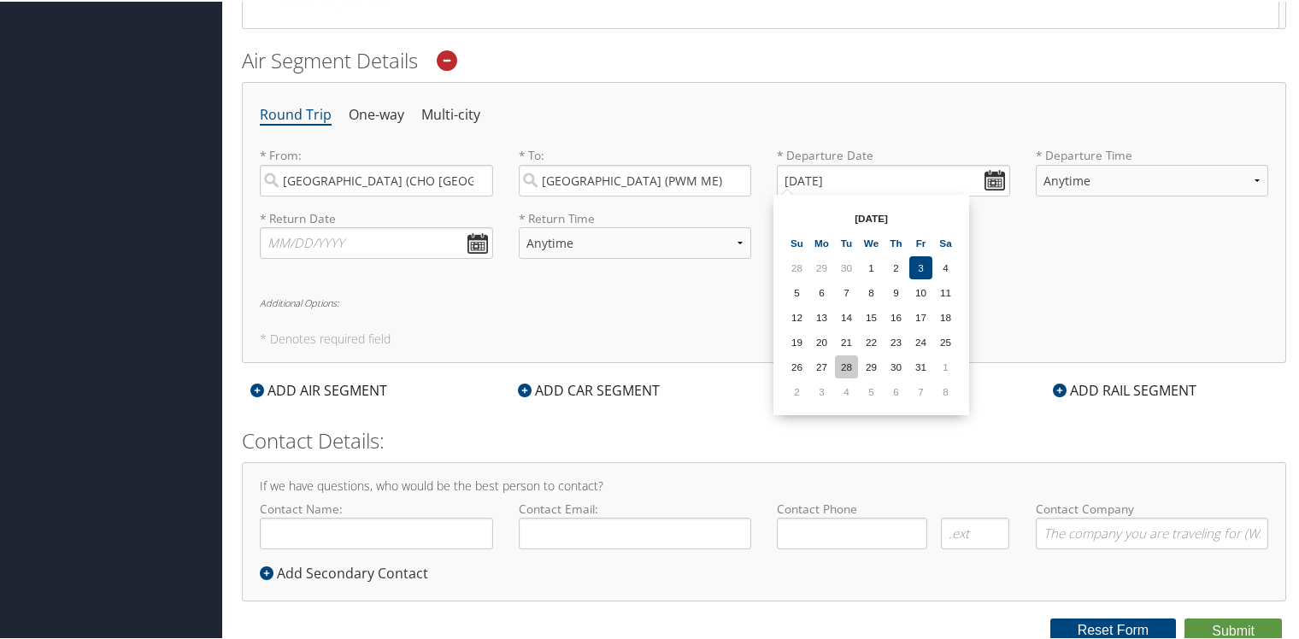
click at [850, 357] on td "28" at bounding box center [846, 365] width 23 height 23
type input "10/28/2025"
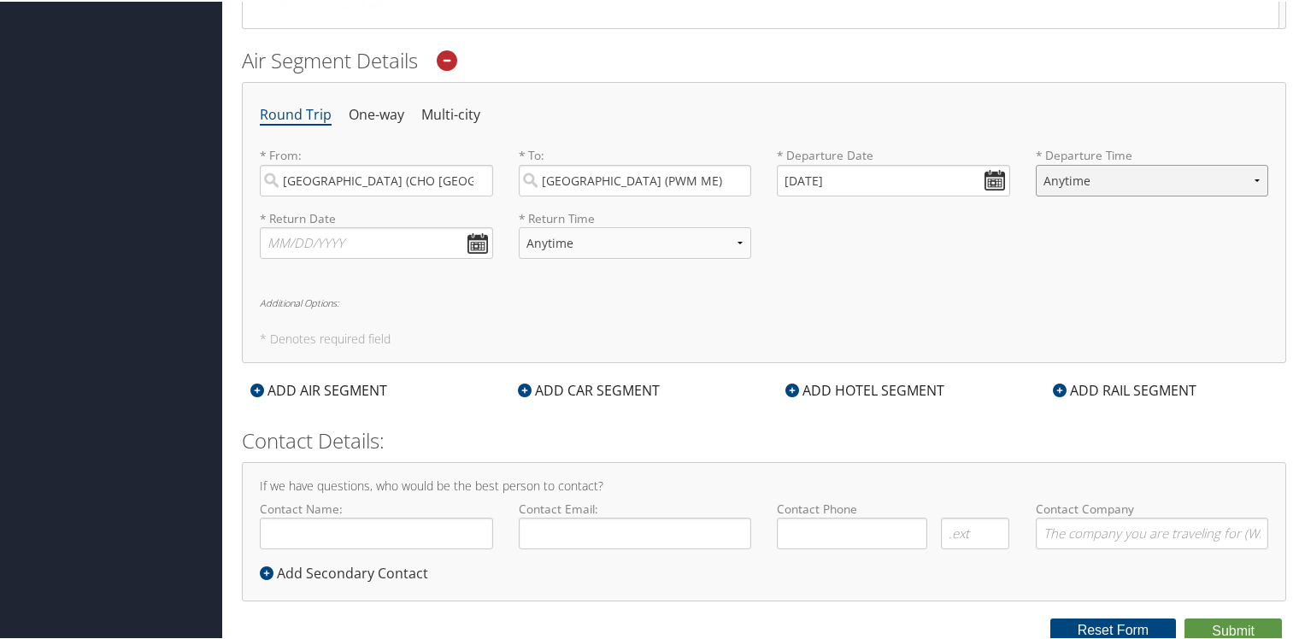
click at [1083, 177] on select "Anytime Early Morning (5AM-7AM) Morning (7AM-12PM) Afternoon (12PM-5PM) Evening…" at bounding box center [1152, 179] width 233 height 32
select select "7:00 AM"
click at [1036, 163] on select "Anytime Early Morning (5AM-7AM) Morning (7AM-12PM) Afternoon (12PM-5PM) Evening…" at bounding box center [1152, 179] width 233 height 32
click at [894, 297] on h6 "Additional Options:" at bounding box center [764, 301] width 1008 height 9
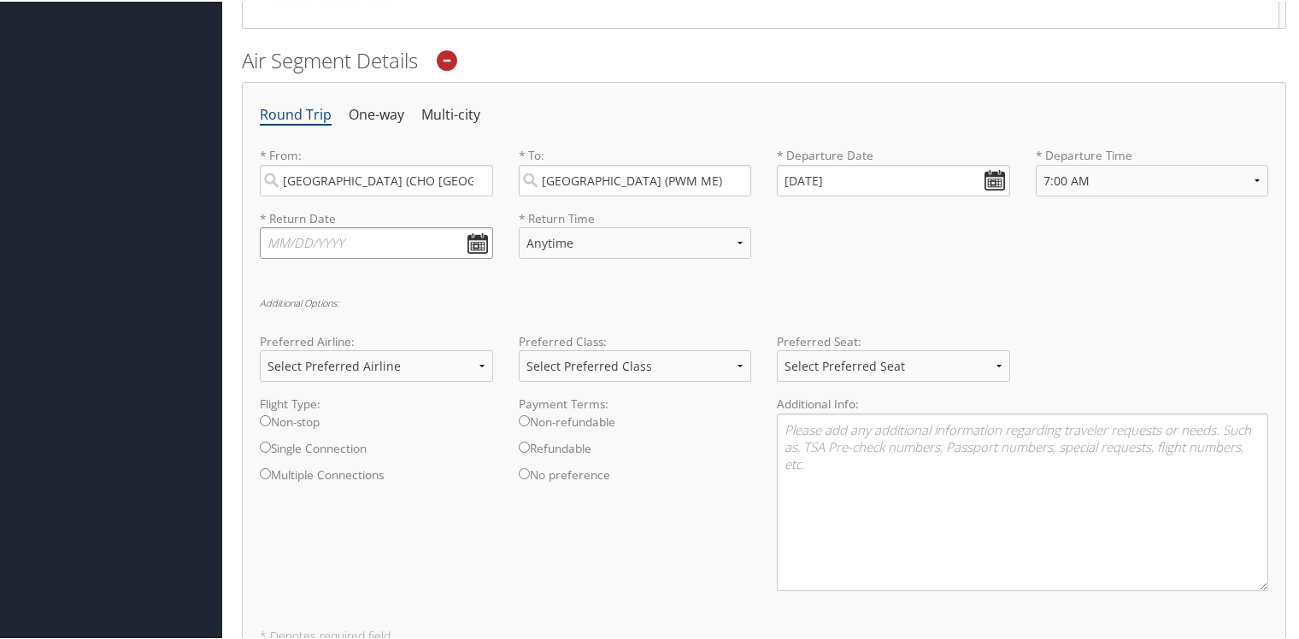
click at [379, 241] on input "text" at bounding box center [376, 242] width 233 height 32
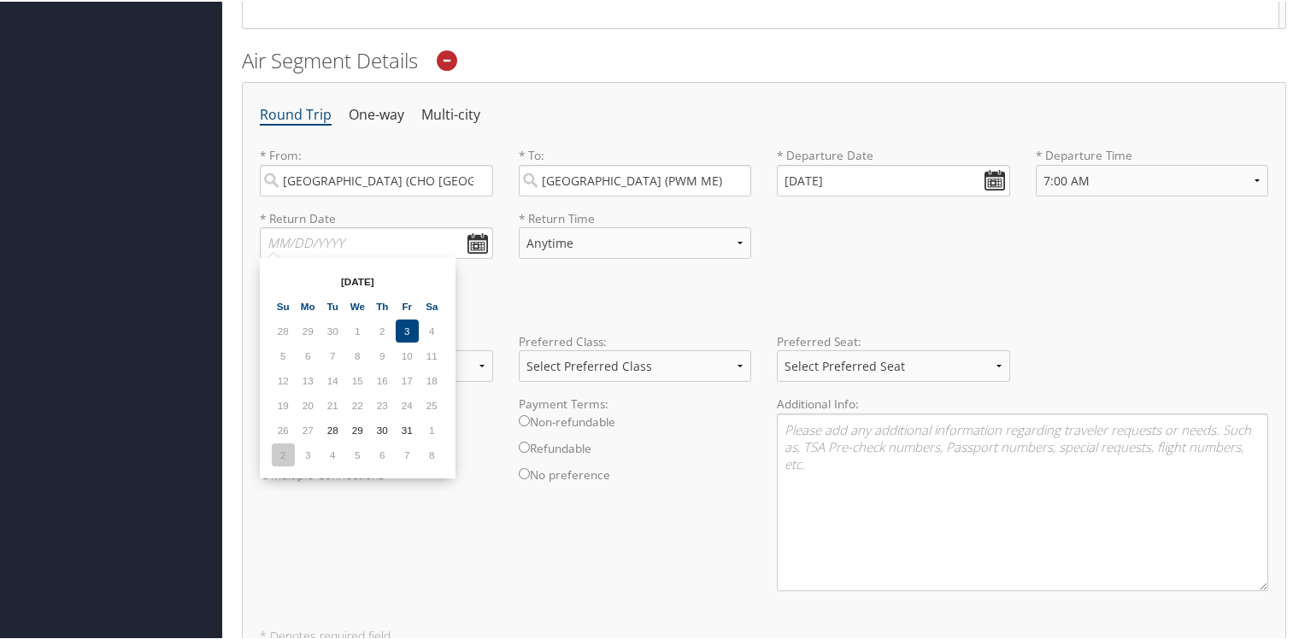
click at [279, 456] on td "2" at bounding box center [283, 453] width 23 height 23
type input "11/02/2025"
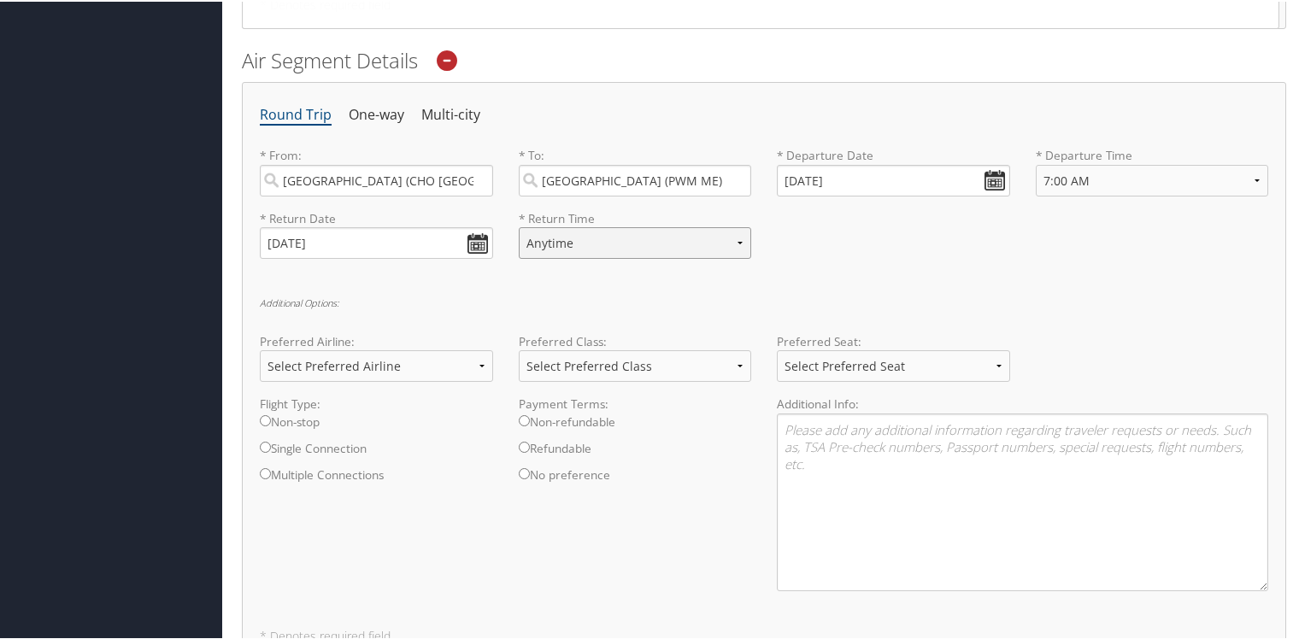
click at [632, 238] on select "Anytime Early Morning (5AM-7AM) Morning (7AM-12PM) Afternoon (12PM-5PM) Evening…" at bounding box center [635, 242] width 233 height 32
select select "5:00 AM"
click at [519, 226] on select "Anytime Early Morning (5AM-7AM) Morning (7AM-12PM) Afternoon (12PM-5PM) Evening…" at bounding box center [635, 242] width 233 height 32
click at [790, 252] on div "* Return Date 11/02/2025 Dates must be valid * Return Time Anytime Early Mornin…" at bounding box center [764, 240] width 1034 height 62
click at [482, 364] on select "Select Preferred Airline Delta United Airlines American Airlines Southwest Airl…" at bounding box center [376, 365] width 233 height 32
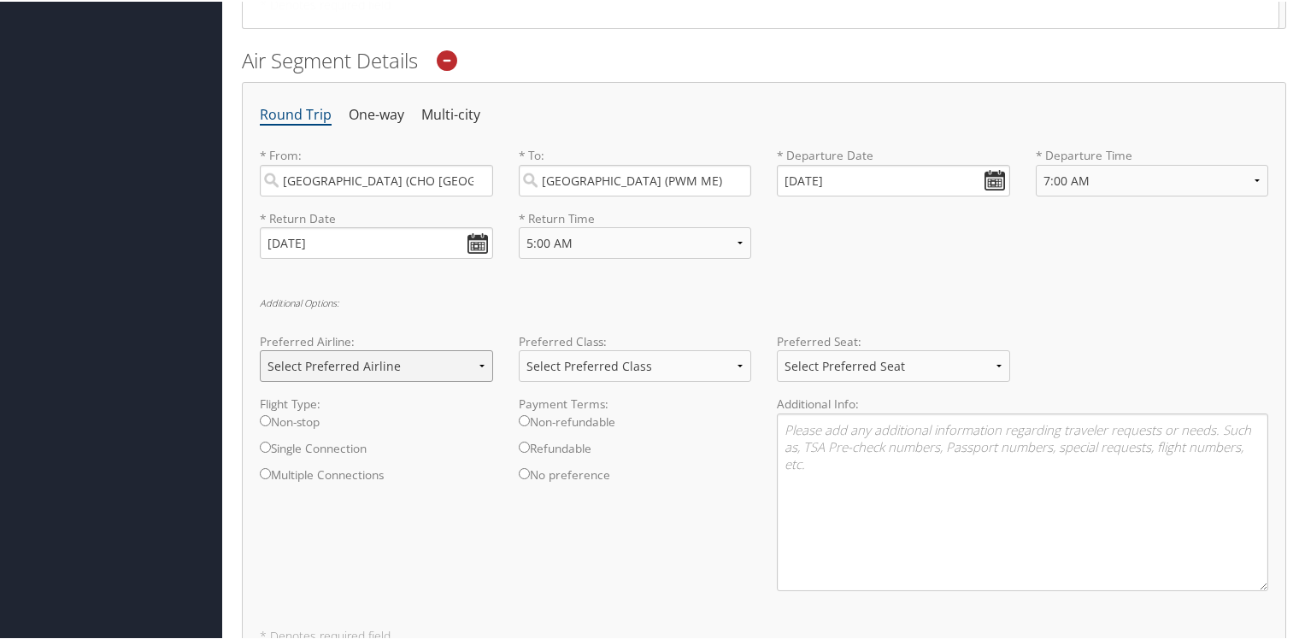
select select "United Airlines(UA)"
click at [260, 349] on select "Select Preferred Airline Delta United Airlines American Airlines Southwest Airl…" at bounding box center [376, 365] width 233 height 32
click at [647, 362] on select "Select Preferred Class Economy Economy Plus Business First Class" at bounding box center [635, 365] width 233 height 32
select select "Economy"
click at [519, 349] on select "Select Preferred Class Economy Economy Plus Business First Class" at bounding box center [635, 365] width 233 height 32
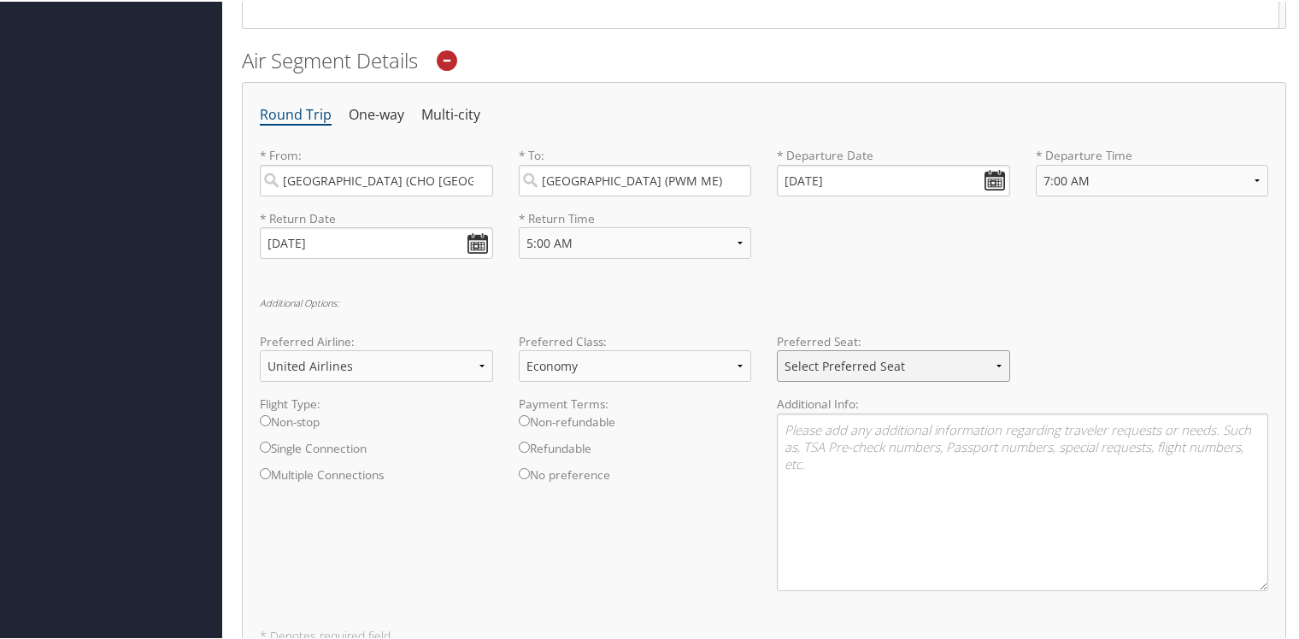
click at [810, 362] on select "Select Preferred Seat Aisle Window Middle" at bounding box center [893, 365] width 233 height 32
click at [777, 349] on select "Select Preferred Seat Aisle Window Middle" at bounding box center [893, 365] width 233 height 32
click at [885, 286] on div "Round Trip One-way Multi-city * From: Charlottesville (CHO VA) Required * To: P…" at bounding box center [764, 369] width 1044 height 579
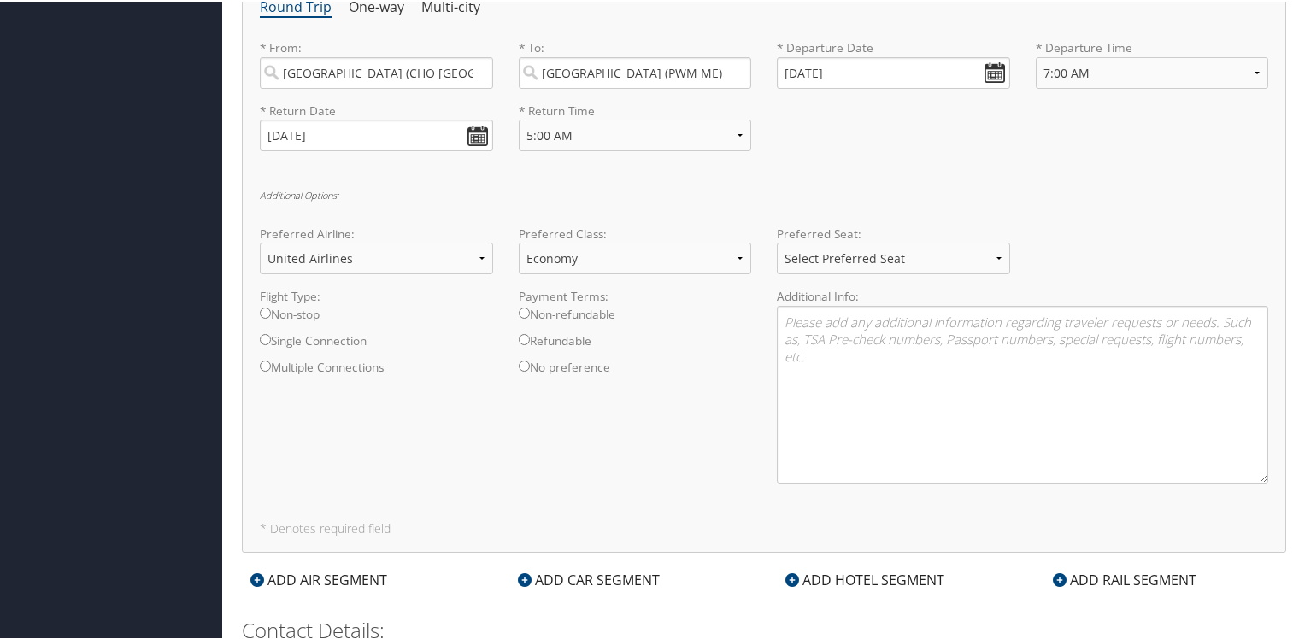
scroll to position [1460, 0]
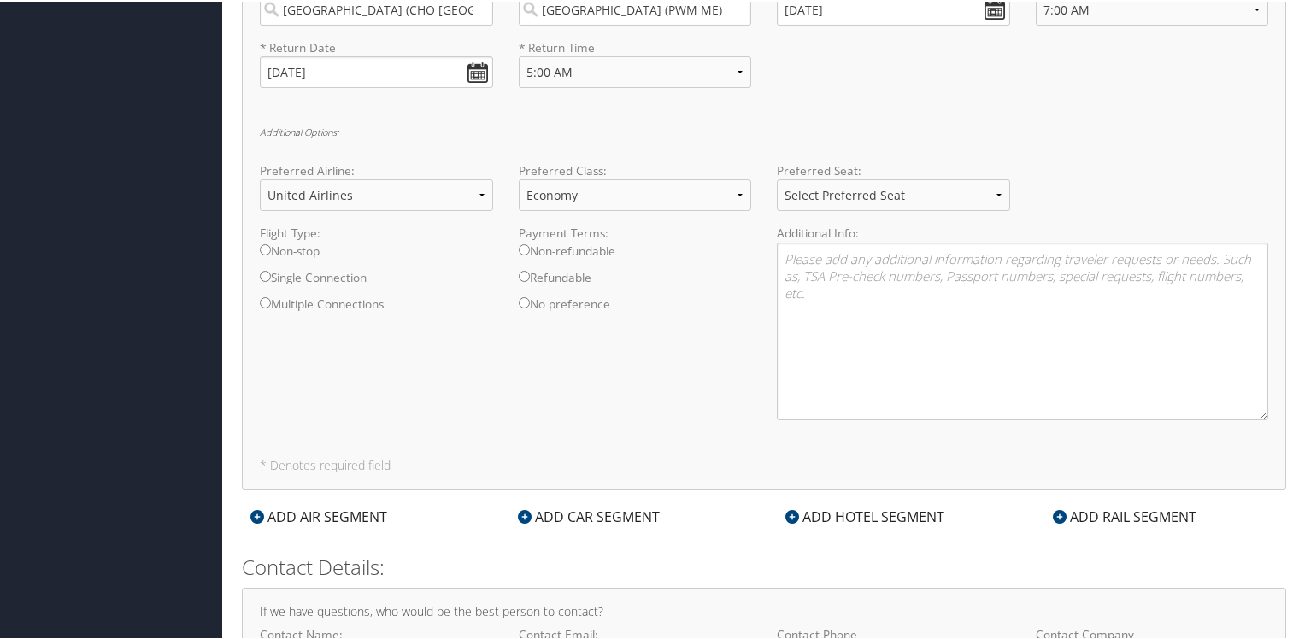
click at [270, 273] on label "Single Connection" at bounding box center [376, 280] width 233 height 26
click at [270, 273] on input "Single Connection" at bounding box center [265, 274] width 11 height 11
radio input "true"
click at [820, 273] on textarea at bounding box center [1022, 330] width 491 height 178
type textarea "UA 5407 UA 763 UA 3615 UA 4333"
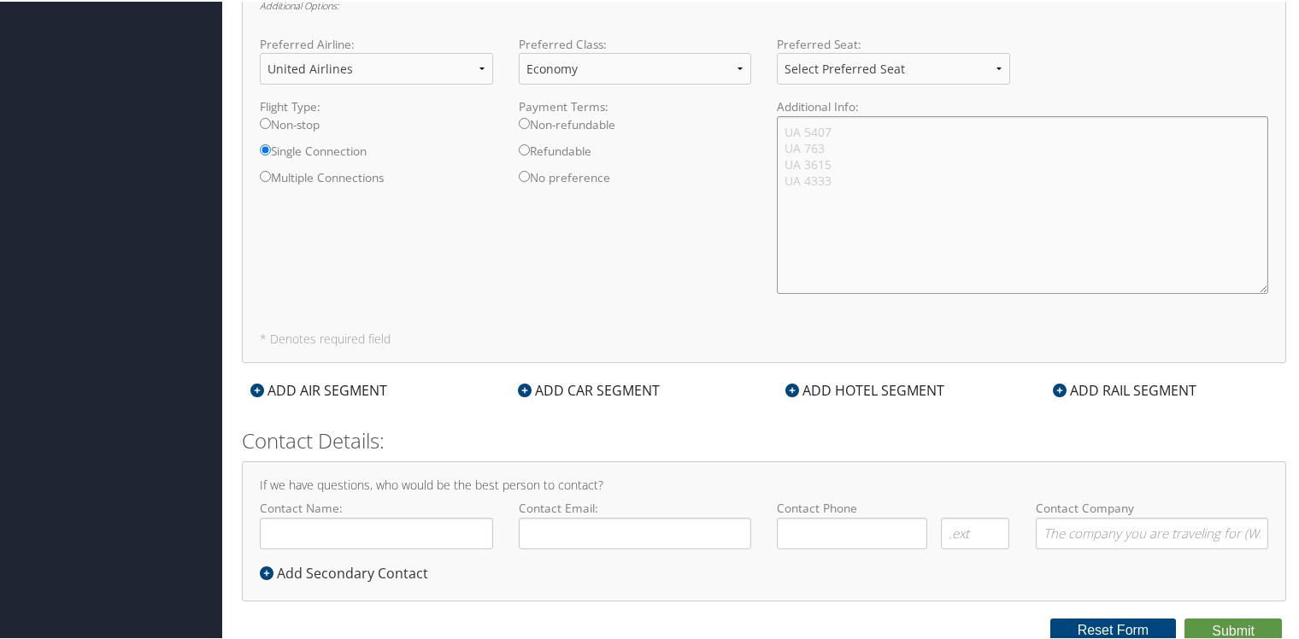
scroll to position [1588, 0]
click at [346, 532] on input "Contact Name:" at bounding box center [376, 530] width 233 height 32
type input "[PERSON_NAME][US_STATE]"
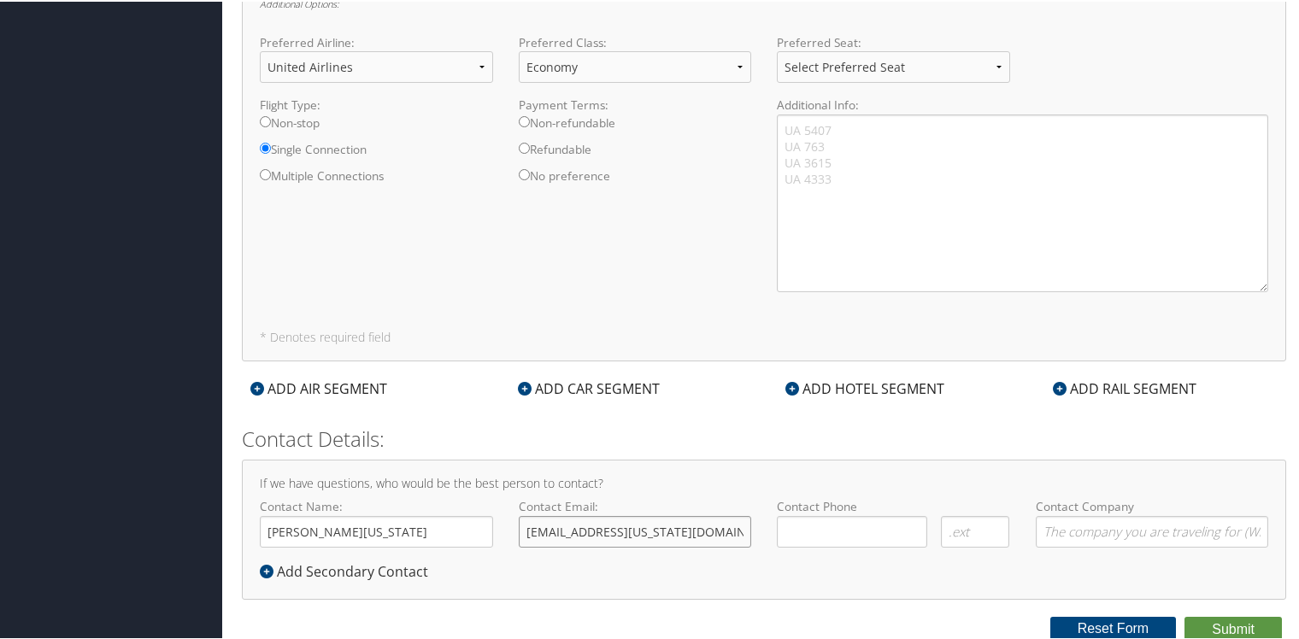
type input "ddw3u@virginia.edu"
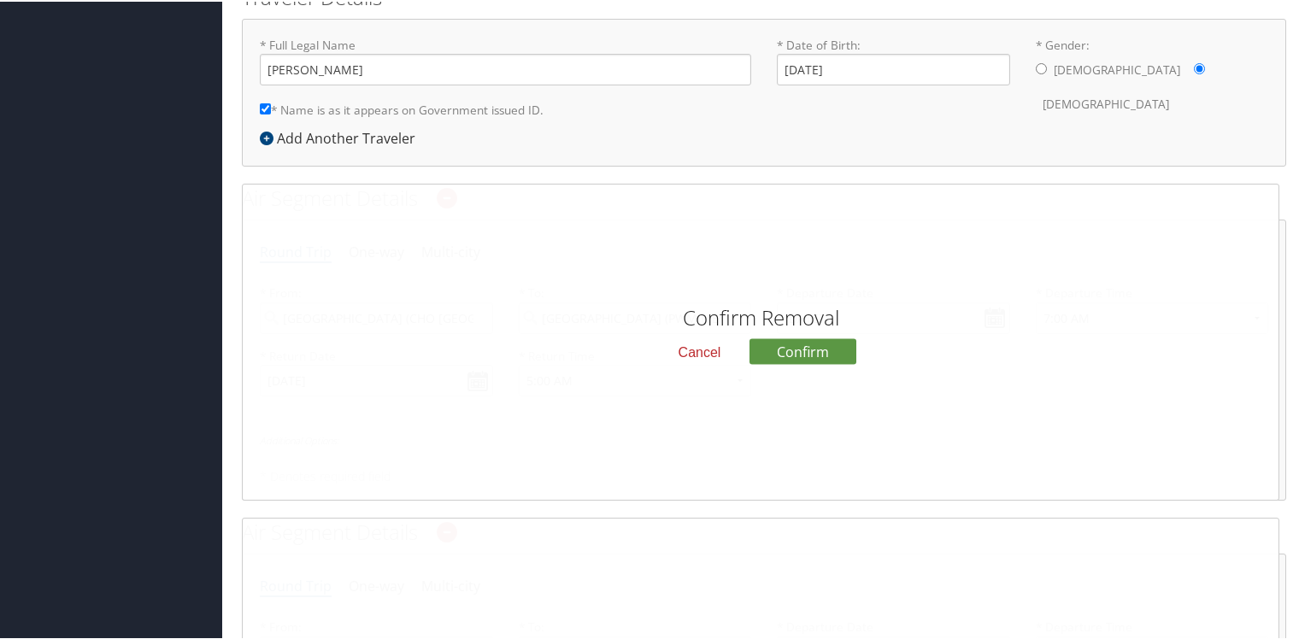
scroll to position [513, 0]
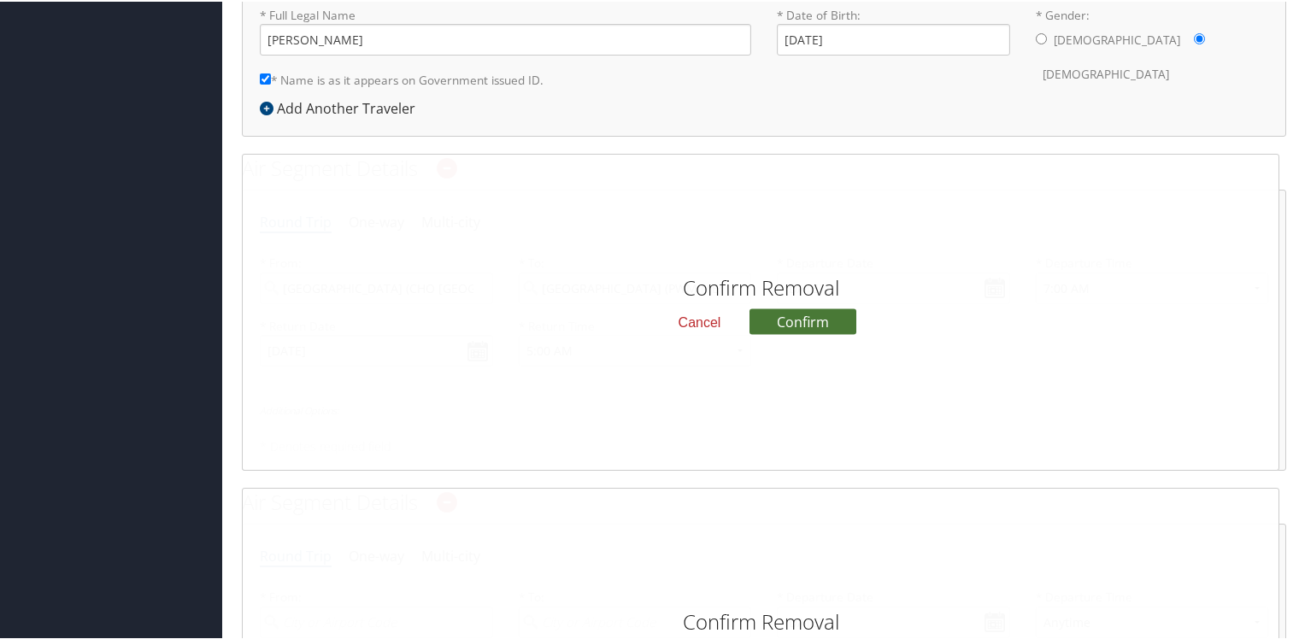
type input "(434) 924-0114"
click at [774, 323] on button "Confirm" at bounding box center [803, 321] width 107 height 26
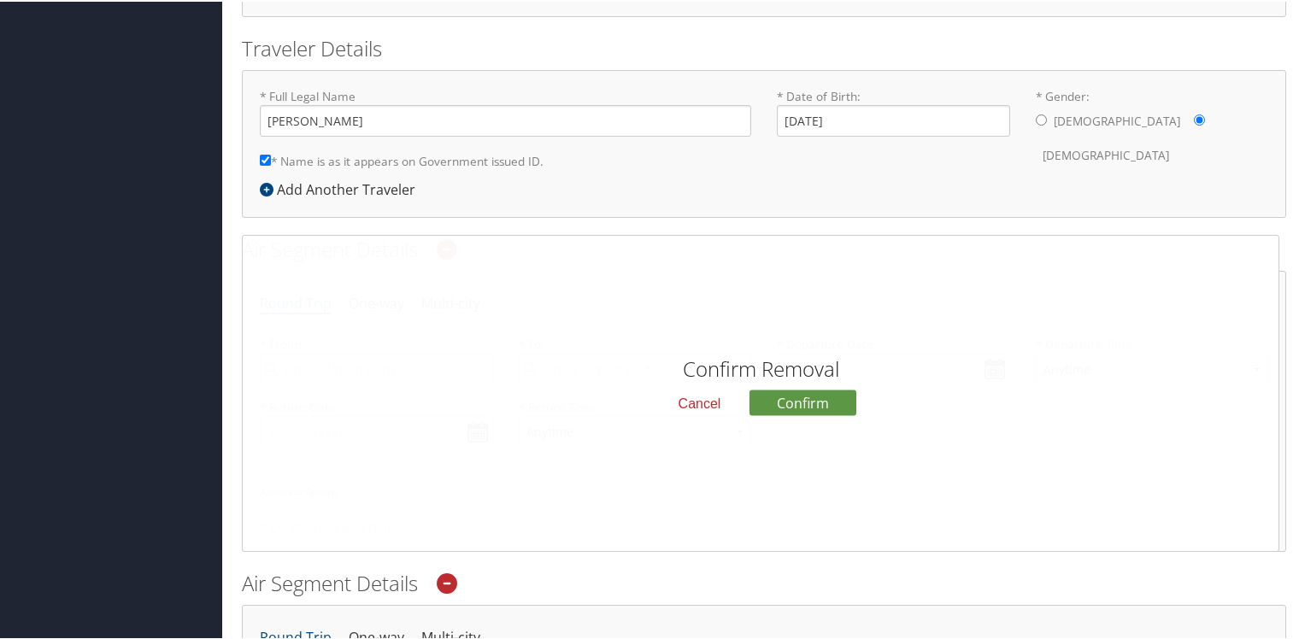
scroll to position [427, 0]
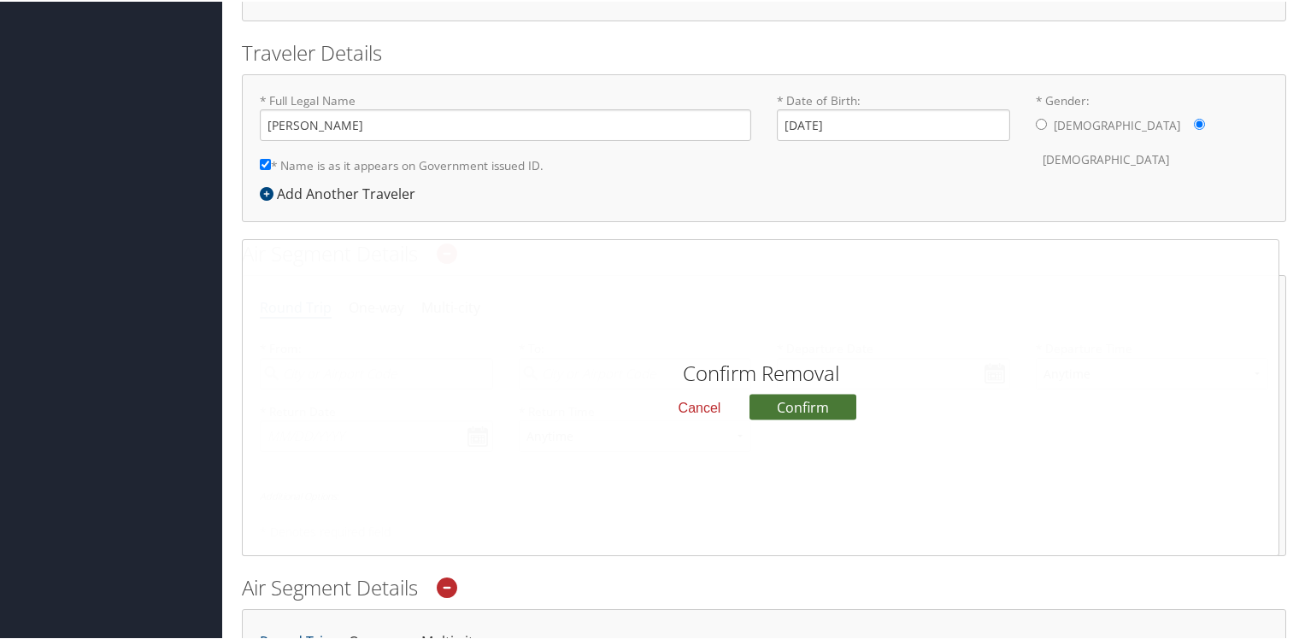
click at [790, 397] on button "Confirm" at bounding box center [803, 406] width 107 height 26
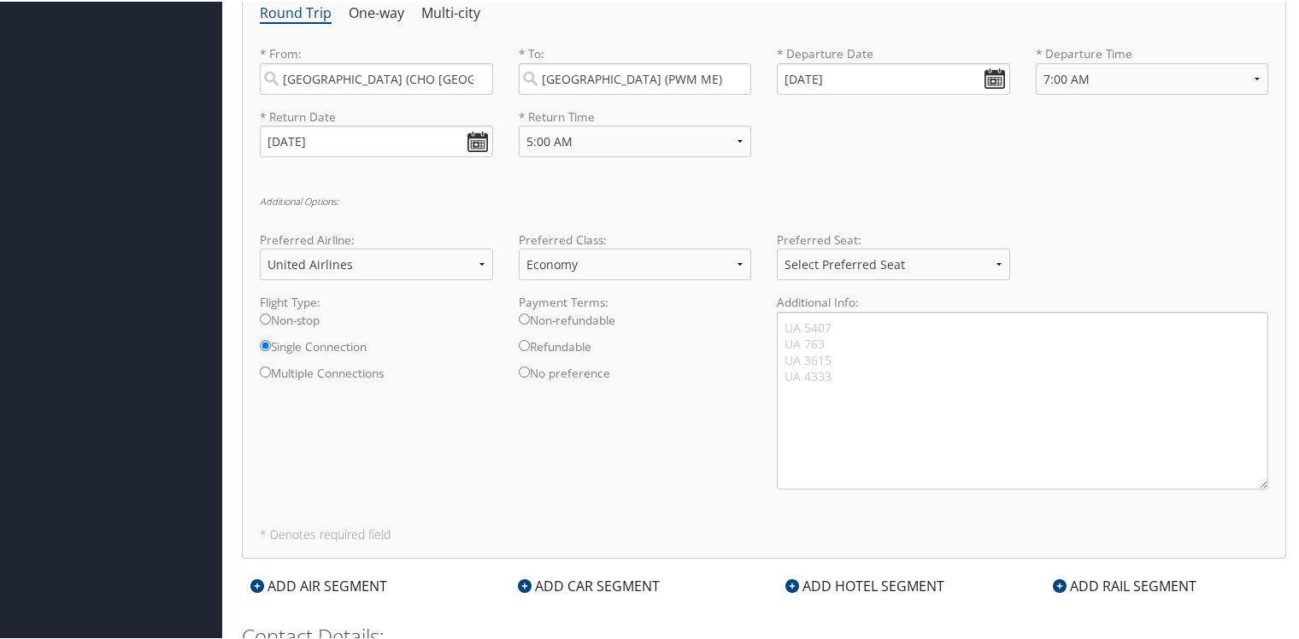
scroll to position [769, 0]
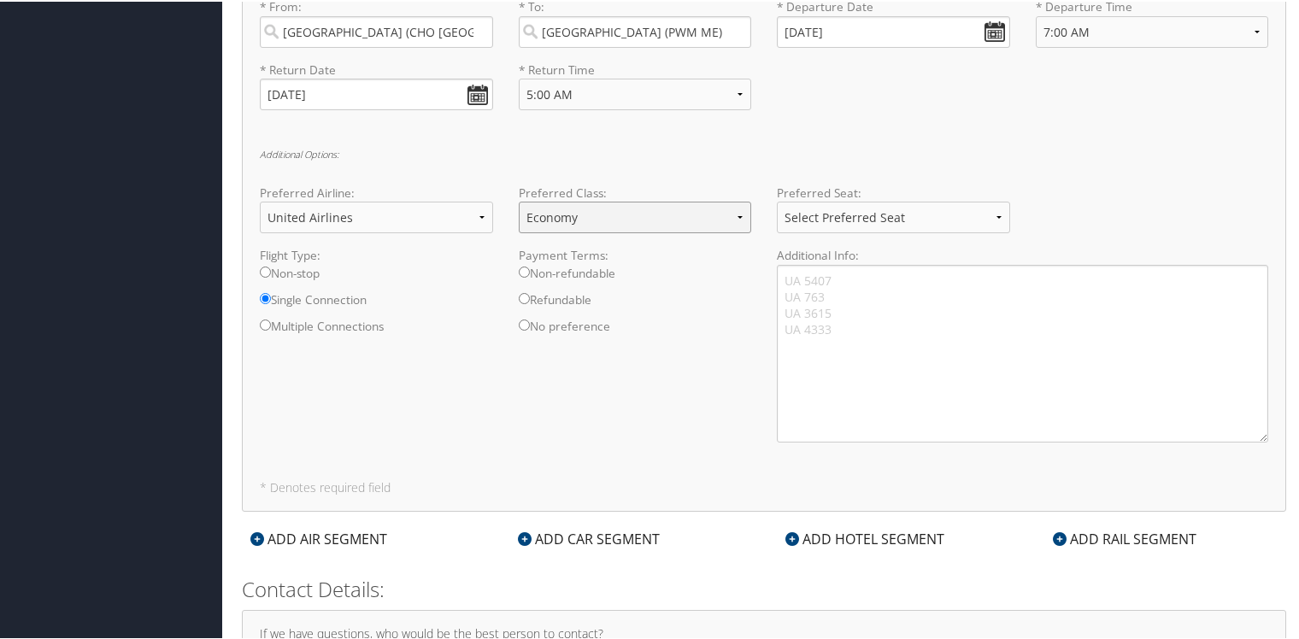
click at [736, 215] on select "Select Preferred Class Economy Economy Plus Business First Class" at bounding box center [635, 216] width 233 height 32
select select "Select Preferred Class"
click at [519, 200] on select "Select Preferred Class Economy Economy Plus Business First Class" at bounding box center [635, 216] width 233 height 32
click at [559, 455] on div "Round Trip One-way Multi-city * From: Charlottesville (CHO VA) Required * To: P…" at bounding box center [764, 221] width 1044 height 579
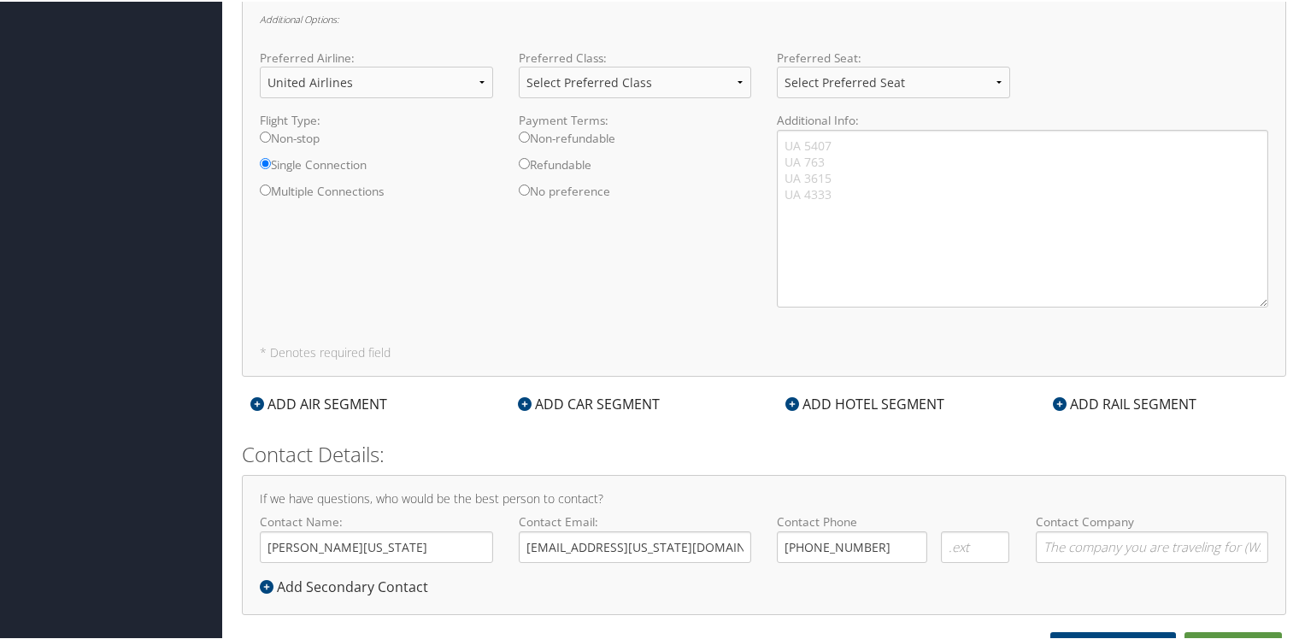
scroll to position [920, 0]
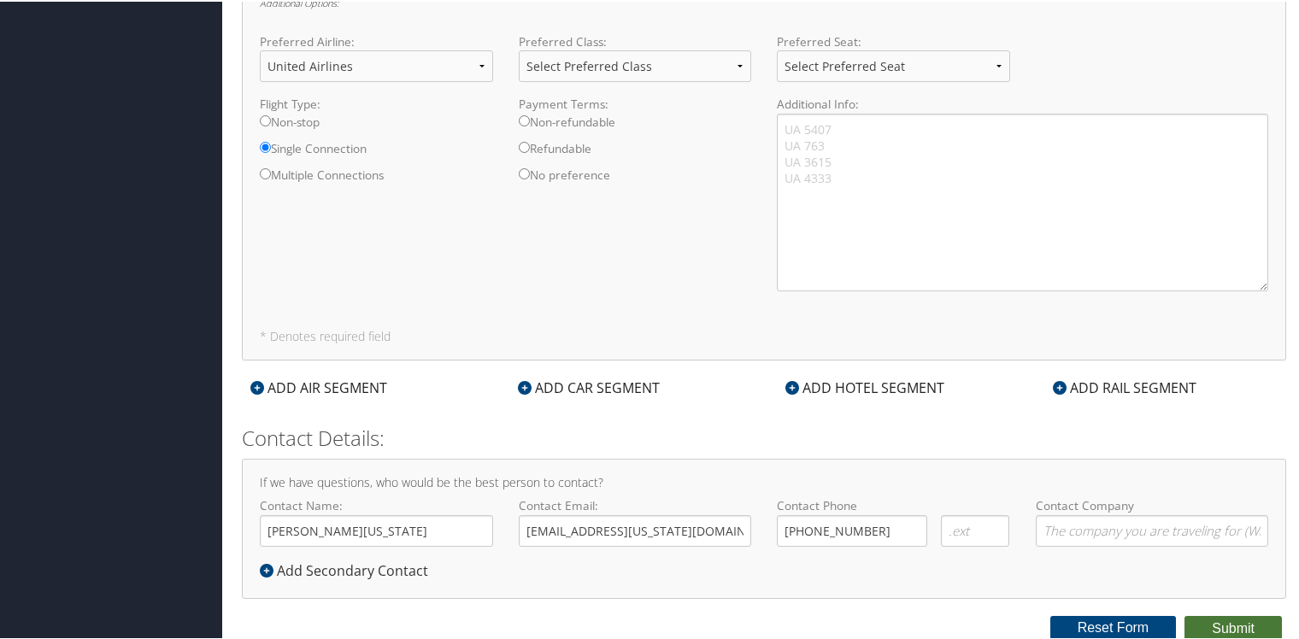
click at [1214, 626] on button "Submit" at bounding box center [1233, 627] width 97 height 26
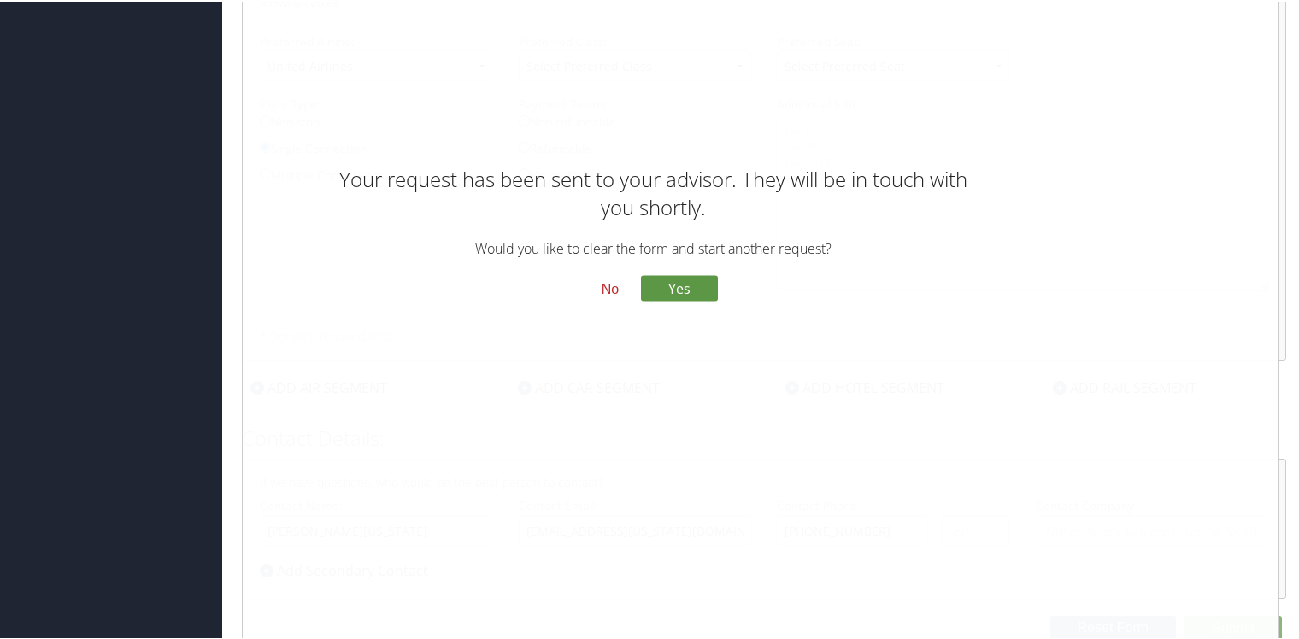
click at [605, 285] on button "No" at bounding box center [610, 287] width 44 height 29
